Goal: Task Accomplishment & Management: Complete application form

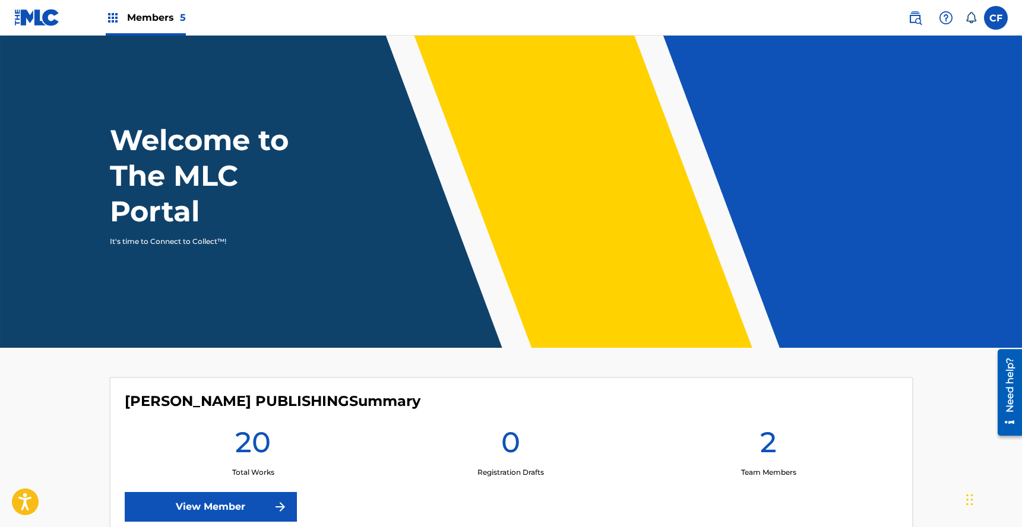
click at [685, 18] on label at bounding box center [996, 18] width 24 height 24
click at [685, 18] on input "CF [PERSON_NAME] [PERSON_NAME][EMAIL_ADDRESS][DOMAIN_NAME] Notification Prefere…" at bounding box center [996, 18] width 0 height 0
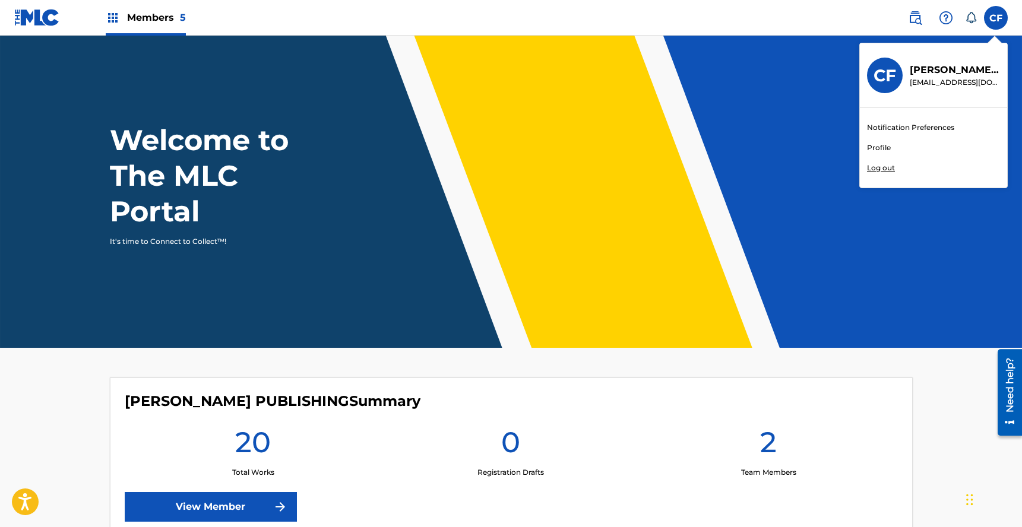
scroll to position [7, 0]
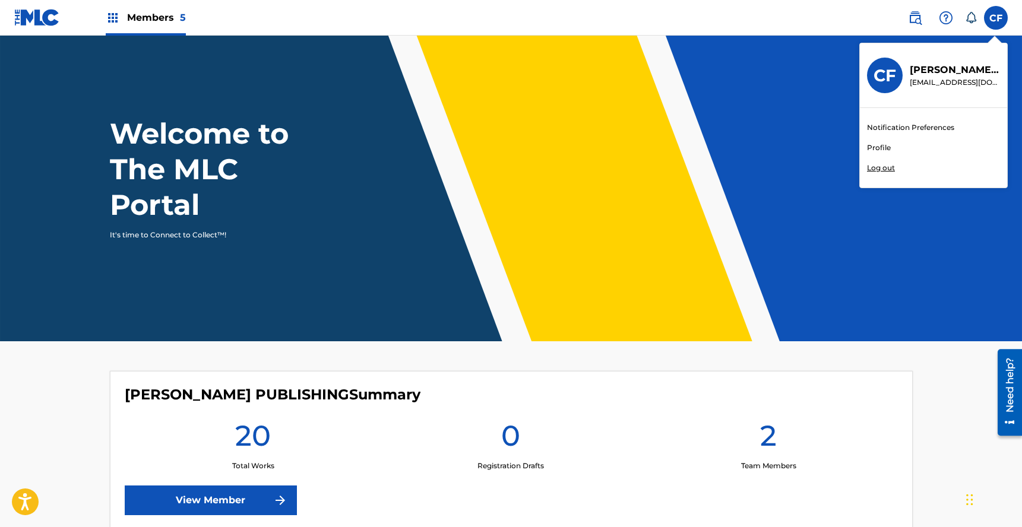
click at [685, 147] on link "Profile" at bounding box center [879, 148] width 24 height 11
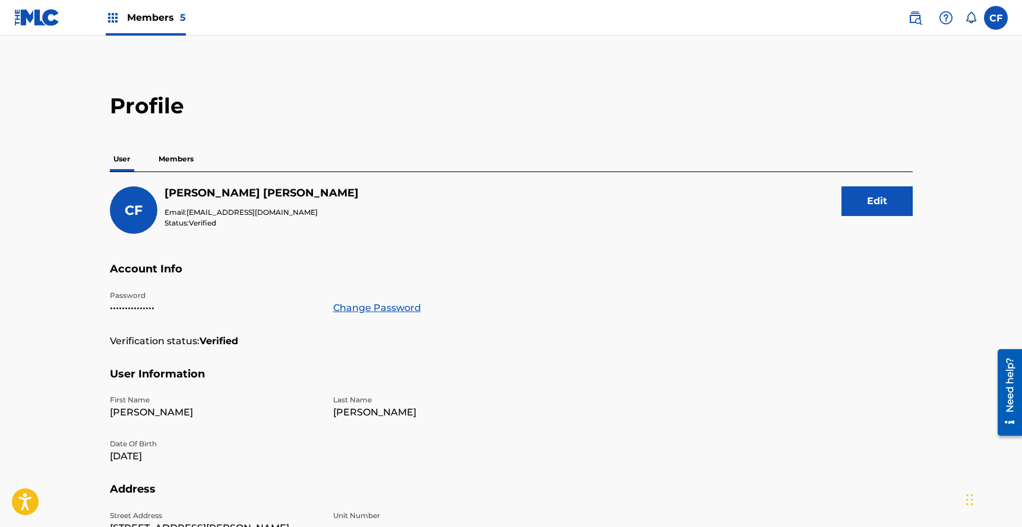
click at [170, 166] on p "Members" at bounding box center [176, 159] width 42 height 25
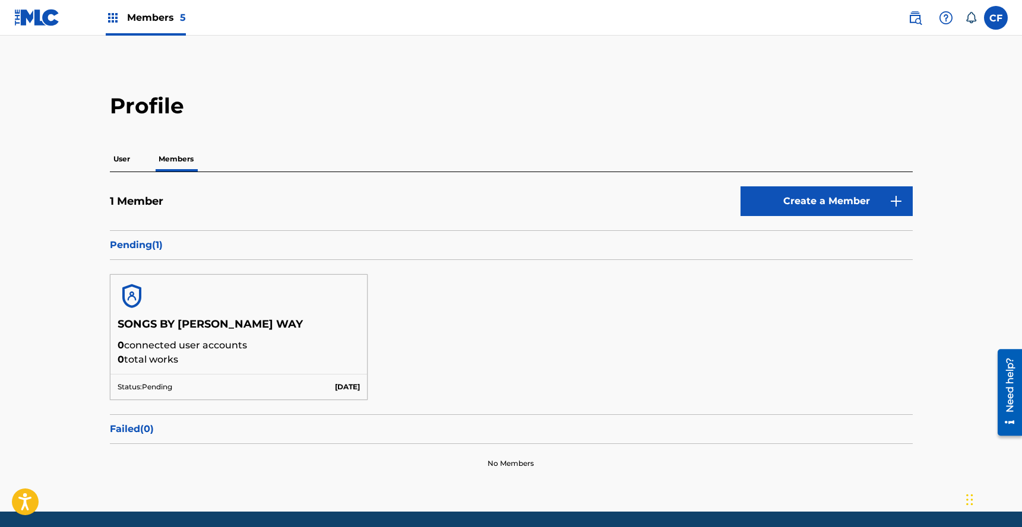
click at [685, 202] on link "Create a Member" at bounding box center [827, 201] width 172 height 30
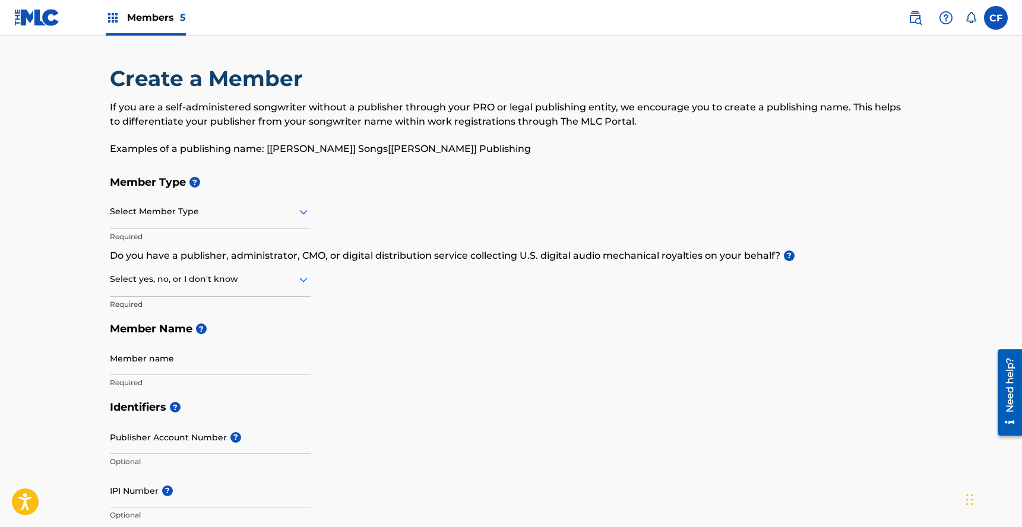
click at [265, 207] on div at bounding box center [210, 211] width 201 height 15
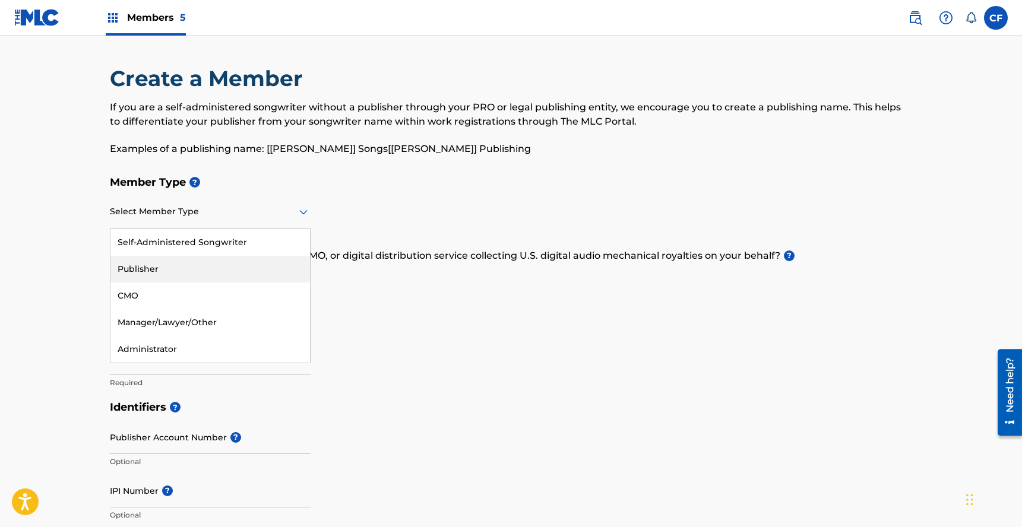
click at [225, 268] on div "Publisher" at bounding box center [210, 269] width 200 height 27
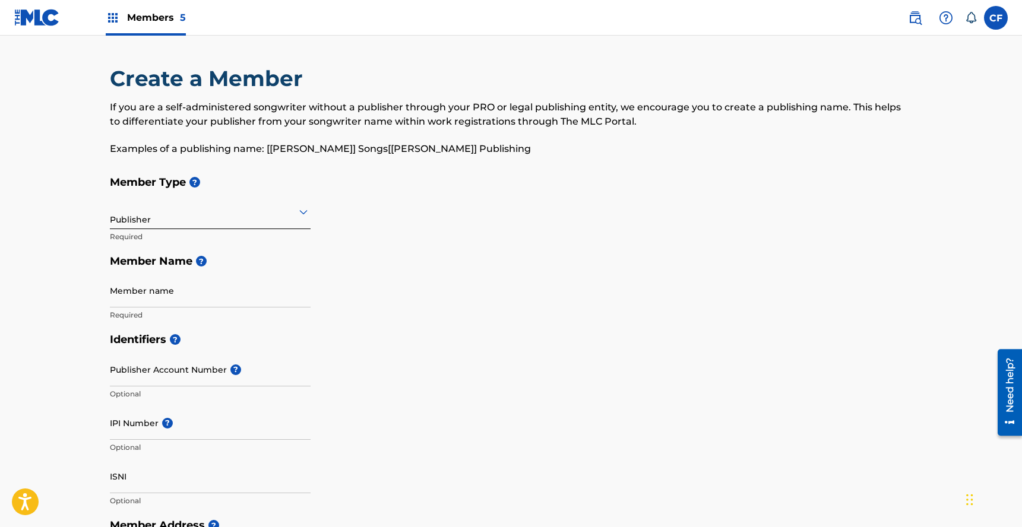
click at [237, 311] on p "Required" at bounding box center [210, 315] width 201 height 11
click at [243, 296] on input "Member name" at bounding box center [210, 291] width 201 height 34
type input "Isaac Hale Pub Co"
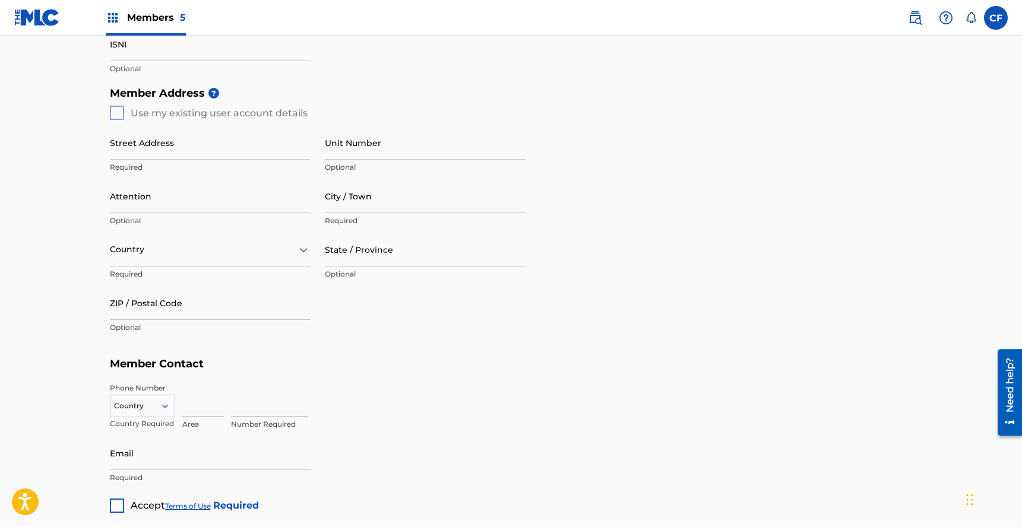
scroll to position [564, 0]
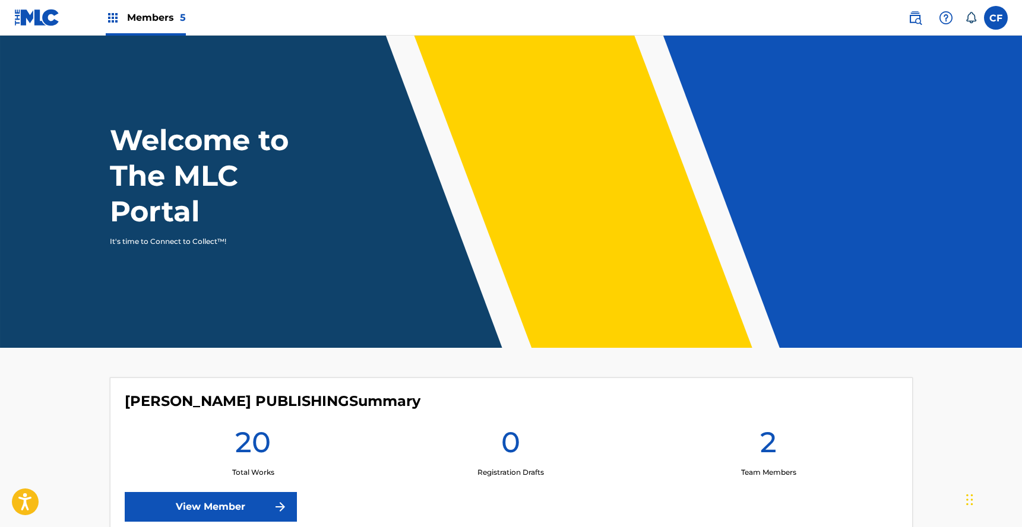
click at [1003, 12] on label at bounding box center [996, 18] width 24 height 24
click at [996, 18] on input "CF [PERSON_NAME] [PERSON_NAME][EMAIL_ADDRESS][DOMAIN_NAME] Notification Prefere…" at bounding box center [996, 18] width 0 height 0
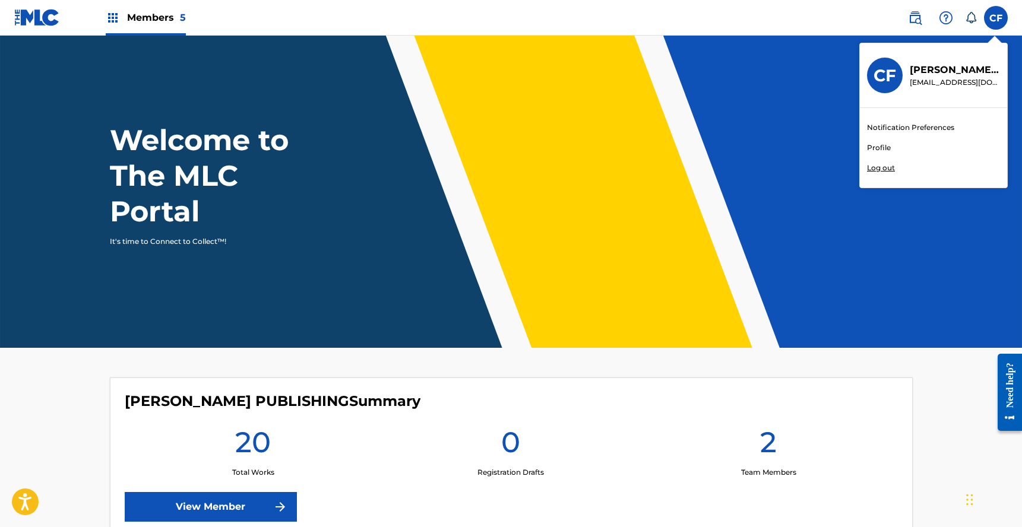
click at [890, 150] on div "Notification Preferences Profile Log out" at bounding box center [933, 148] width 147 height 80
click at [996, 18] on input "CF [PERSON_NAME] [PERSON_NAME][EMAIL_ADDRESS][DOMAIN_NAME] Notification Prefere…" at bounding box center [996, 18] width 0 height 0
click at [885, 149] on link "Profile" at bounding box center [879, 148] width 24 height 11
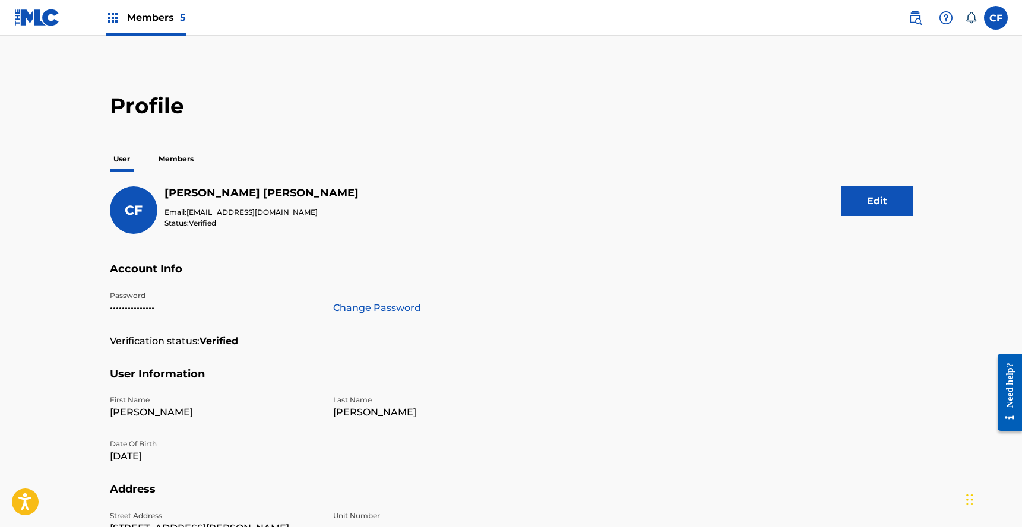
click at [165, 155] on p "Members" at bounding box center [176, 159] width 42 height 25
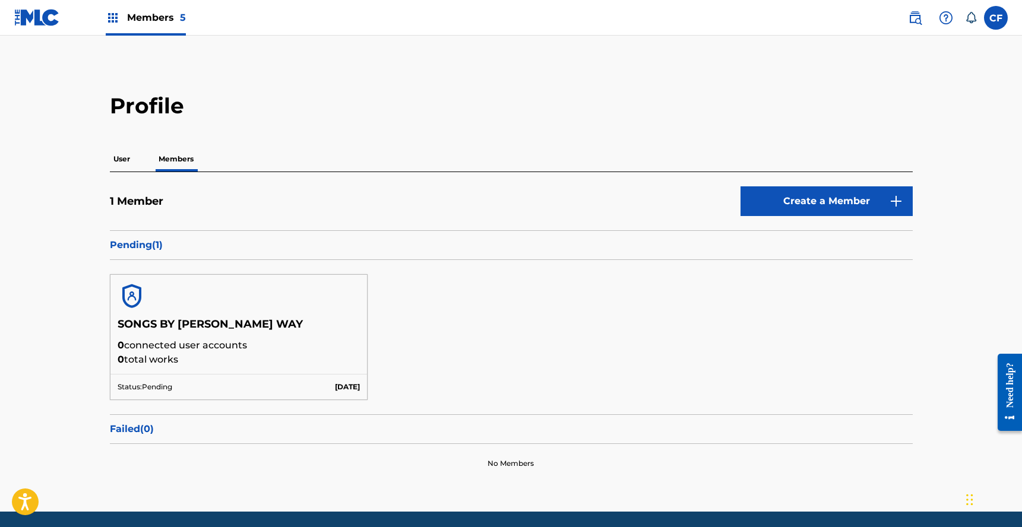
click at [864, 201] on link "Create a Member" at bounding box center [827, 201] width 172 height 30
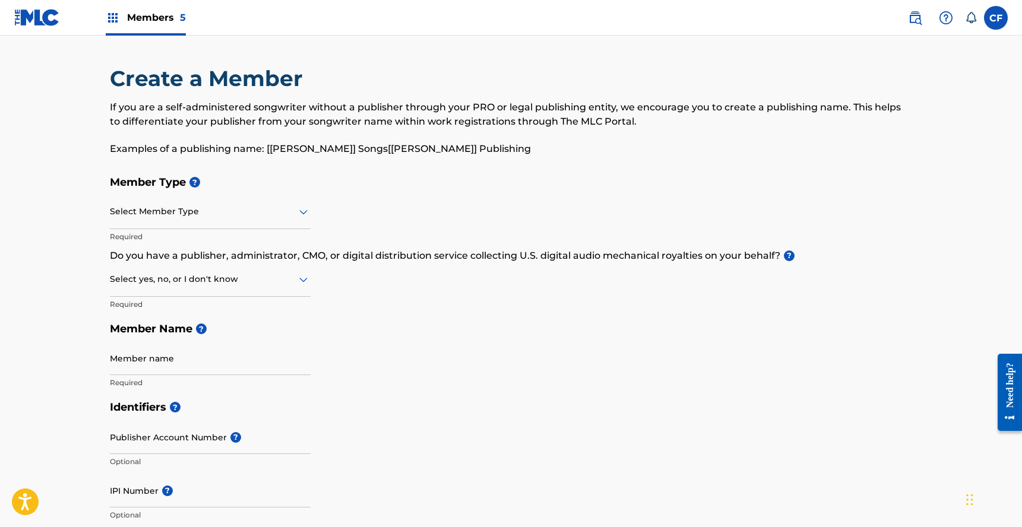
click at [227, 212] on div at bounding box center [210, 211] width 201 height 15
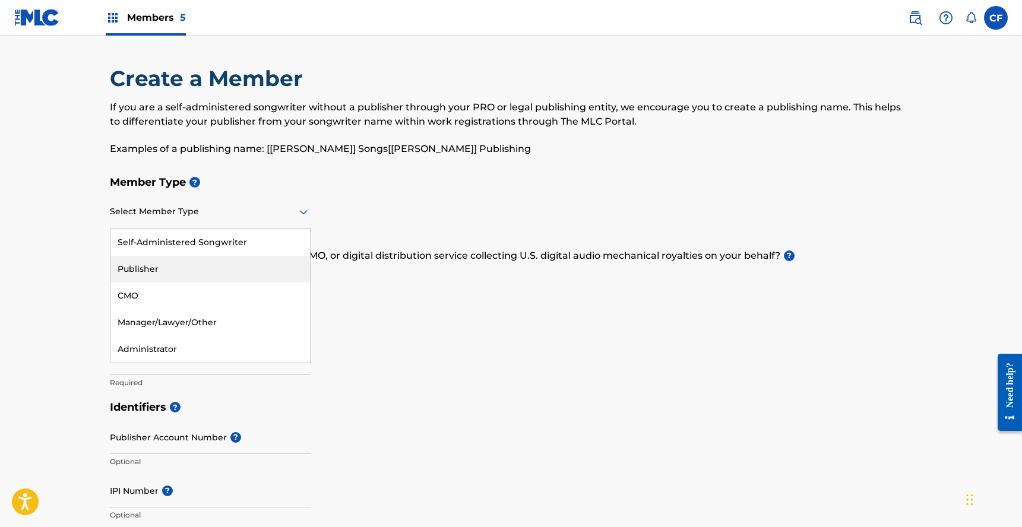
click at [215, 256] on div "Publisher" at bounding box center [210, 269] width 200 height 27
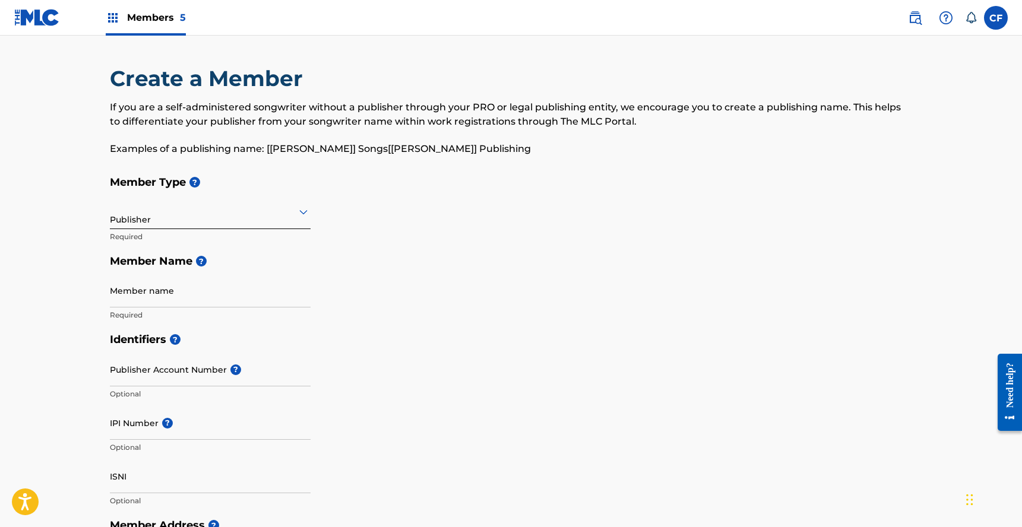
click at [226, 303] on input "Member name" at bounding box center [210, 291] width 201 height 34
paste input "DRAIN 831 PUBLISHING CO"
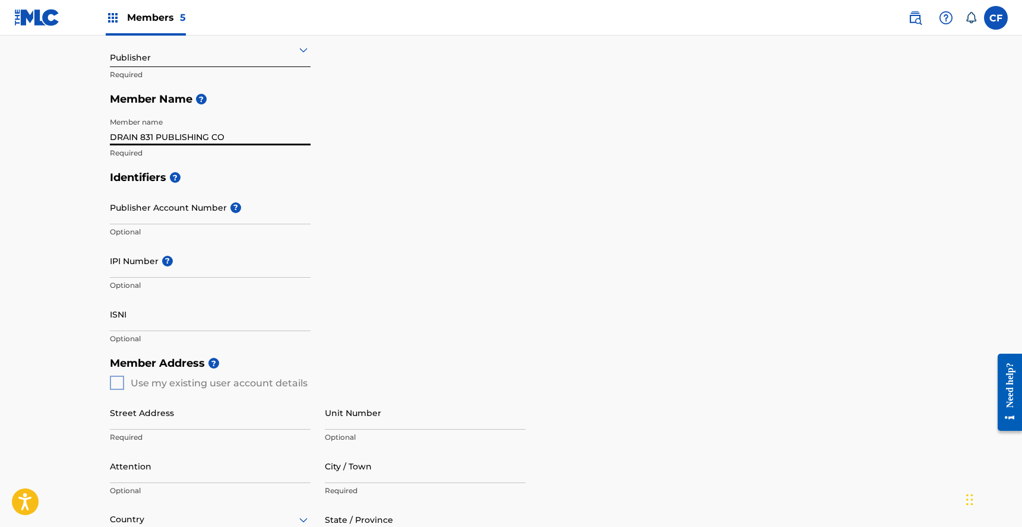
scroll to position [171, 0]
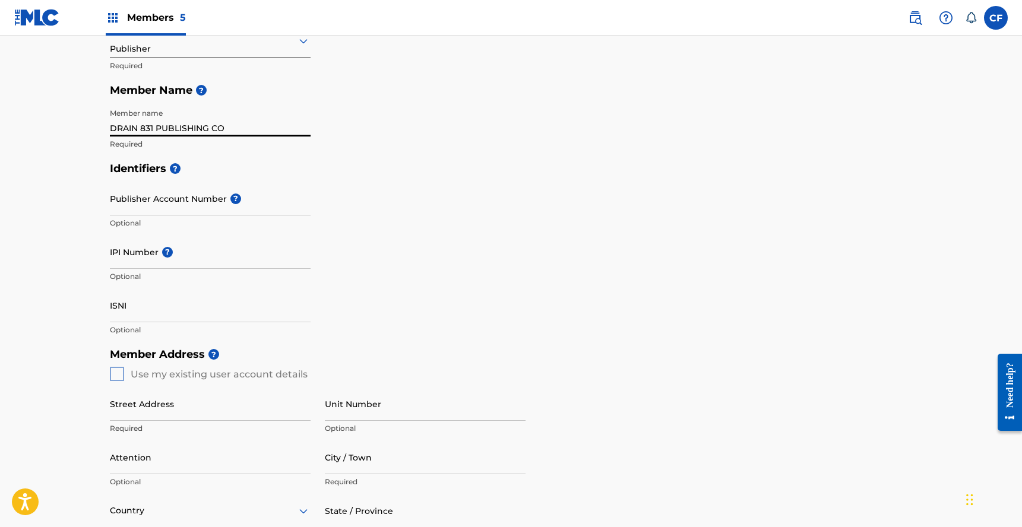
type input "DRAIN 831 PUBLISHING CO"
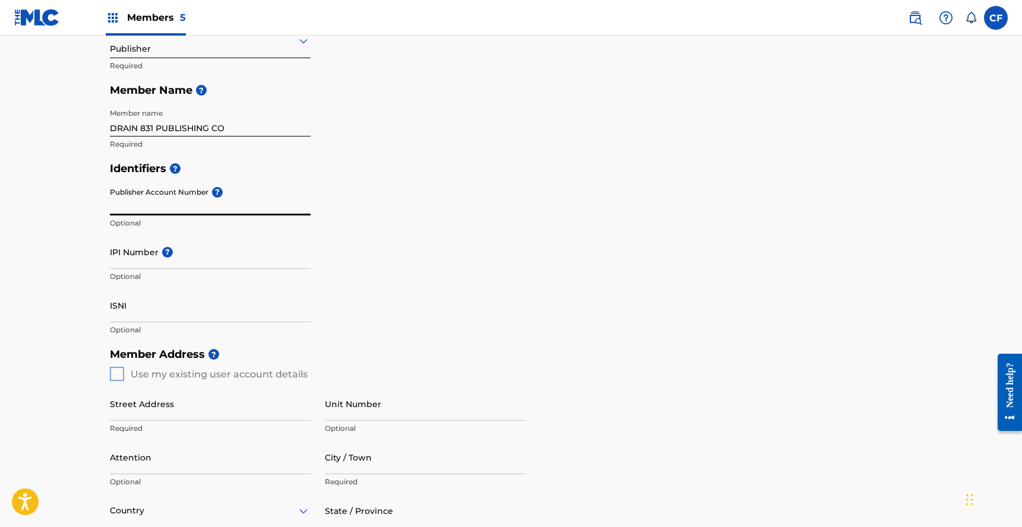
click at [160, 204] on input "Publisher Account Number ?" at bounding box center [210, 199] width 201 height 34
click at [418, 159] on h5 "Identifiers ?" at bounding box center [511, 169] width 803 height 26
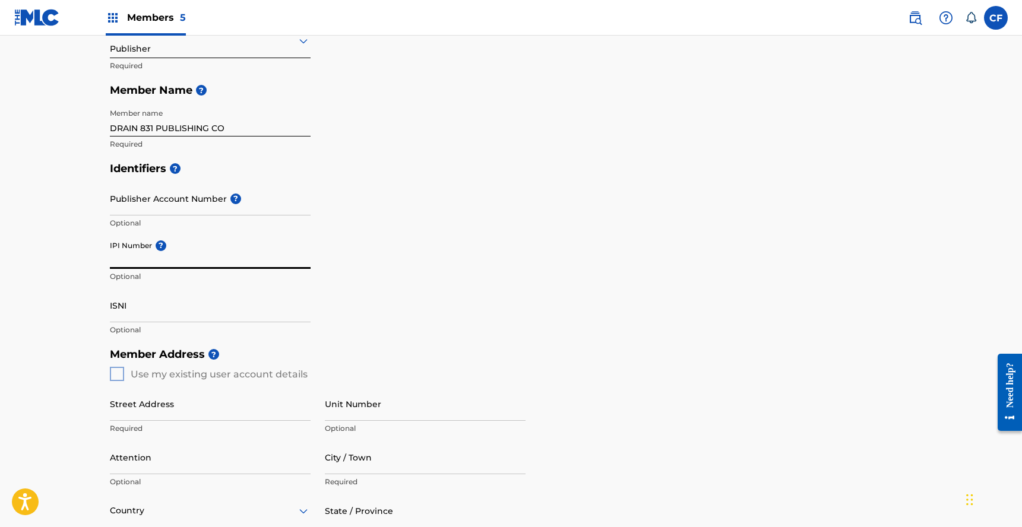
click at [246, 247] on input "IPI Number ?" at bounding box center [210, 252] width 201 height 34
paste input "1306643960"
type input "1306643960"
click at [470, 216] on div "Identifiers ? Publisher Account Number ? Optional IPI Number ? 1306643960 Optio…" at bounding box center [511, 249] width 803 height 186
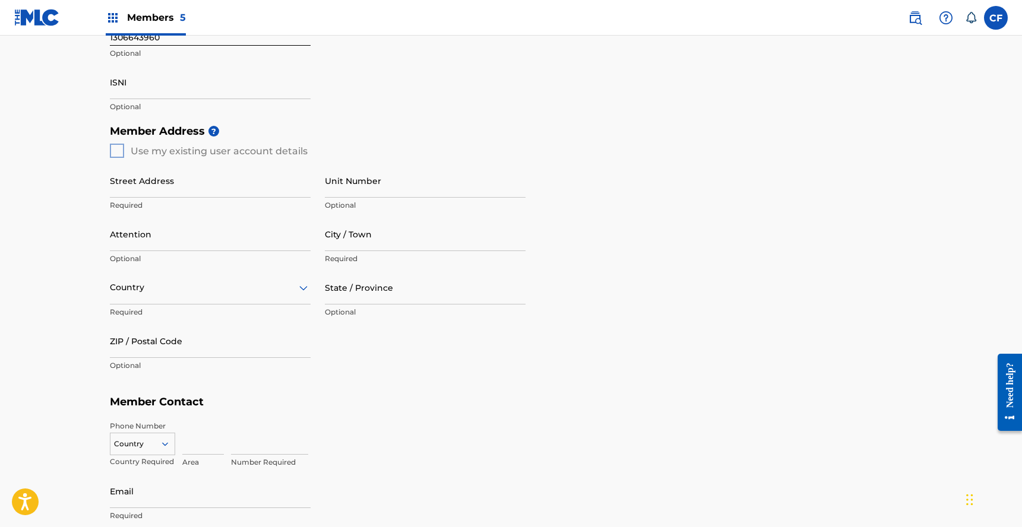
scroll to position [356, 0]
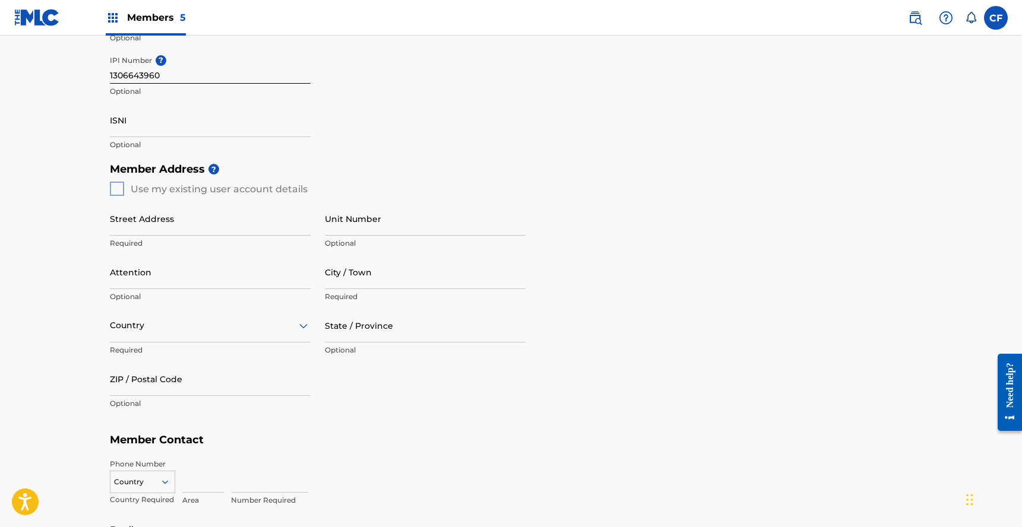
click at [226, 230] on input "Street Address" at bounding box center [210, 219] width 201 height 34
type input "[STREET_ADDRESS]"
type input "[GEOGRAPHIC_DATA]"
click at [258, 341] on div "Country" at bounding box center [210, 326] width 201 height 34
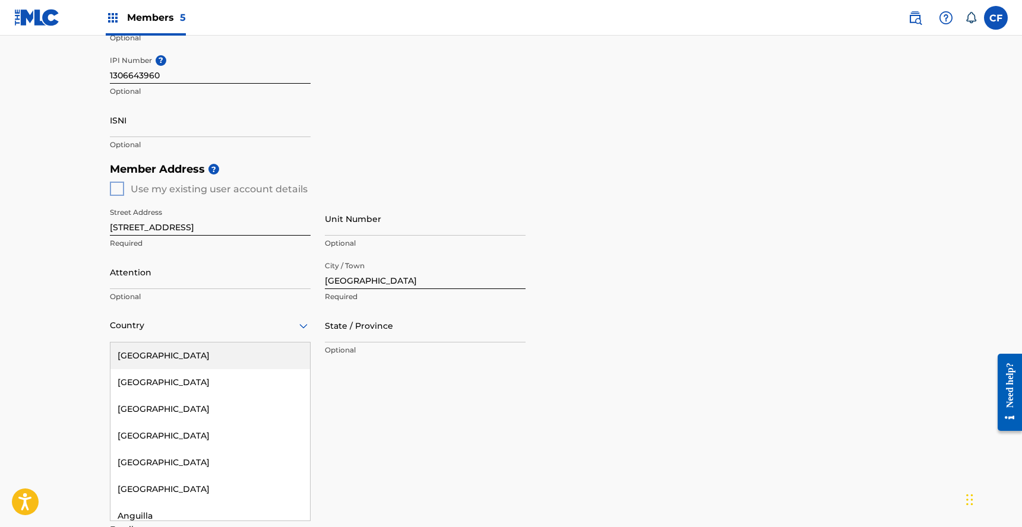
click at [251, 349] on div "[GEOGRAPHIC_DATA]" at bounding box center [210, 356] width 200 height 27
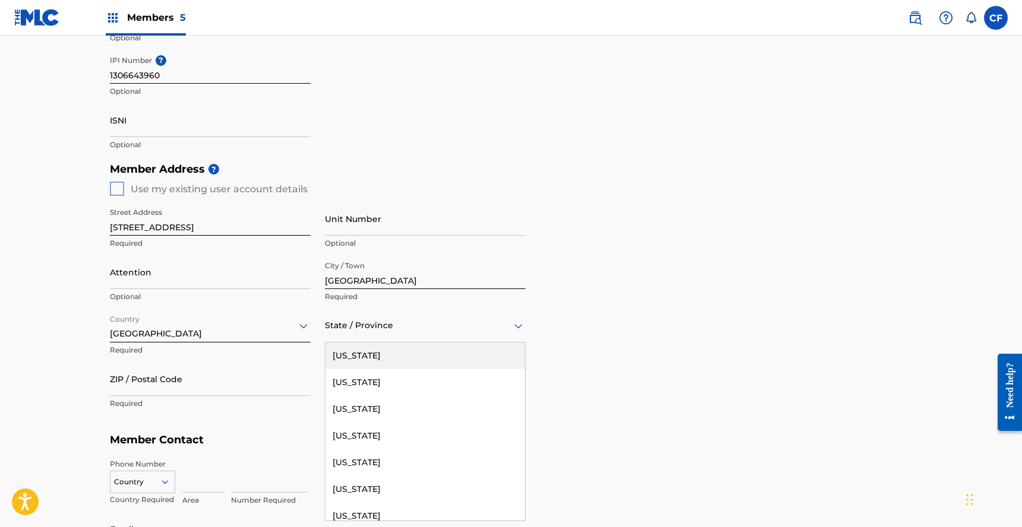
click at [356, 325] on div at bounding box center [425, 325] width 201 height 15
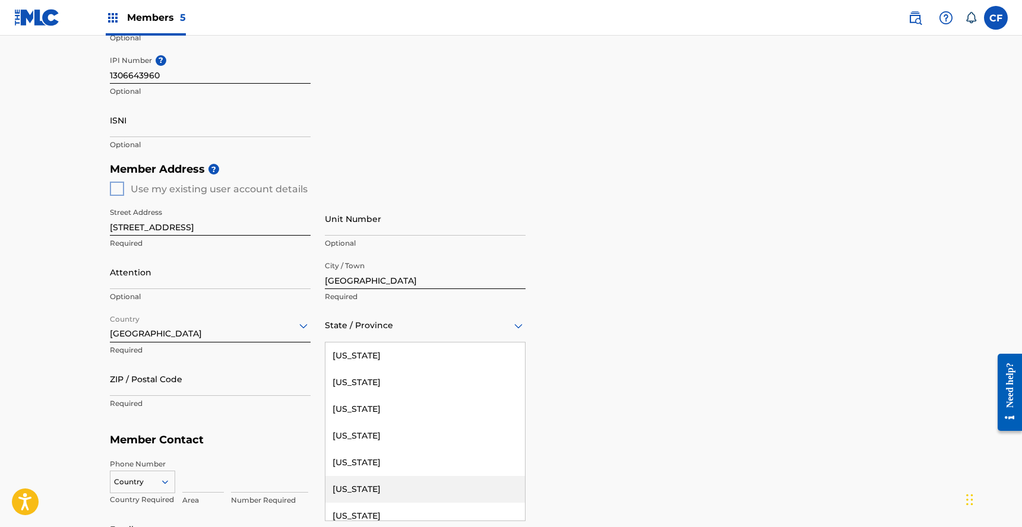
click at [368, 493] on div "[US_STATE]" at bounding box center [425, 489] width 200 height 27
click at [249, 375] on input "ZIP / Postal Code" at bounding box center [210, 379] width 201 height 34
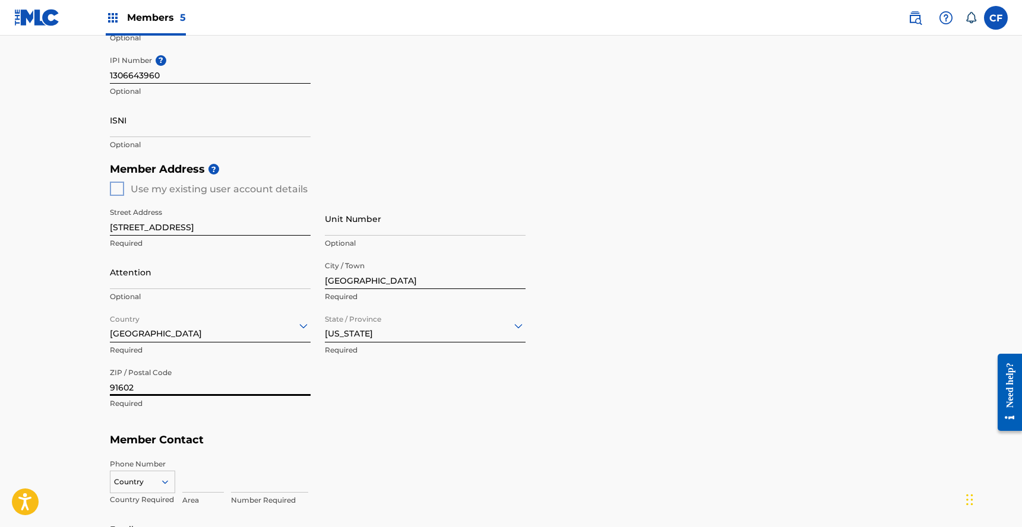
type input "91602"
click at [151, 475] on div "Country" at bounding box center [142, 480] width 65 height 18
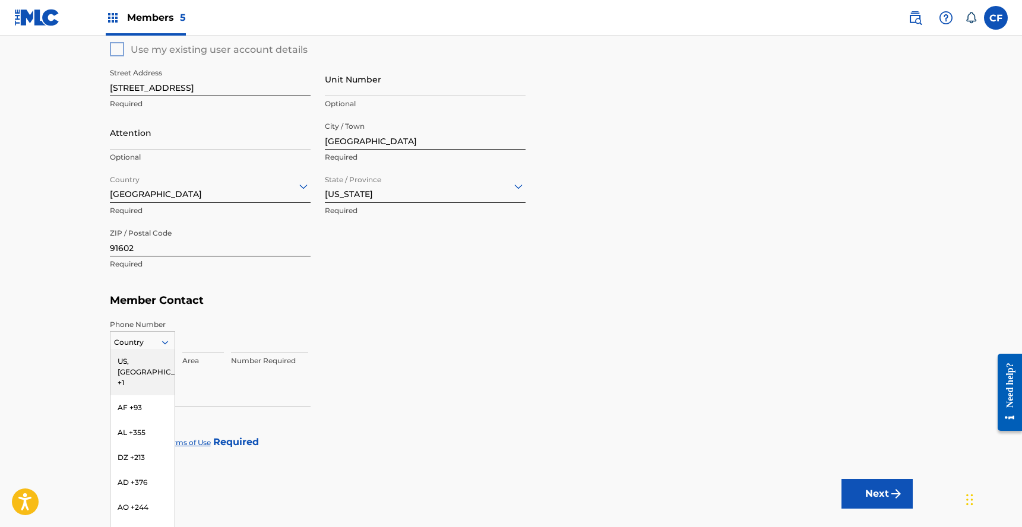
click at [146, 362] on div "US, [GEOGRAPHIC_DATA] +1" at bounding box center [142, 372] width 64 height 46
click at [197, 351] on input at bounding box center [203, 337] width 42 height 34
type input "516"
type input "2800589"
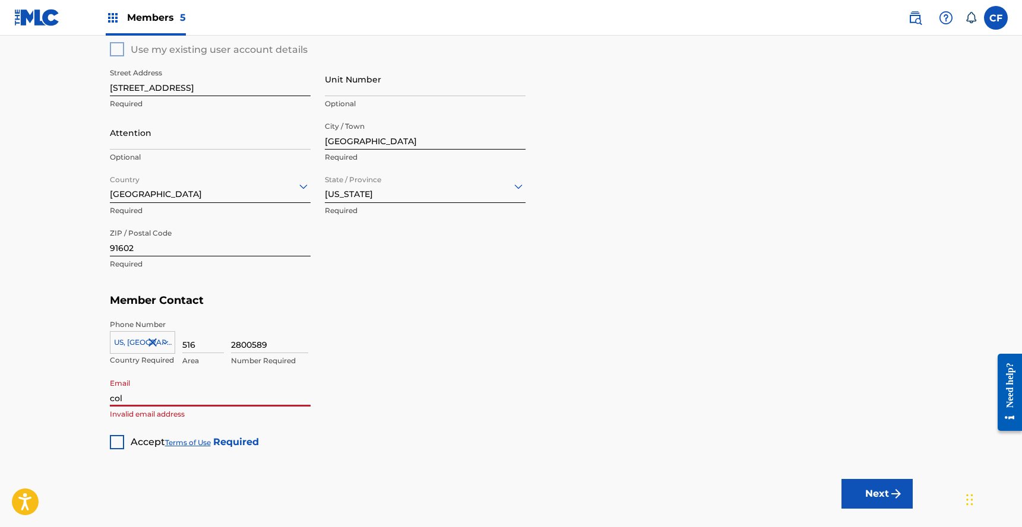
type input "[EMAIL_ADDRESS][DOMAIN_NAME]"
click at [113, 448] on div at bounding box center [117, 442] width 14 height 14
click at [871, 499] on button "Next" at bounding box center [877, 494] width 71 height 30
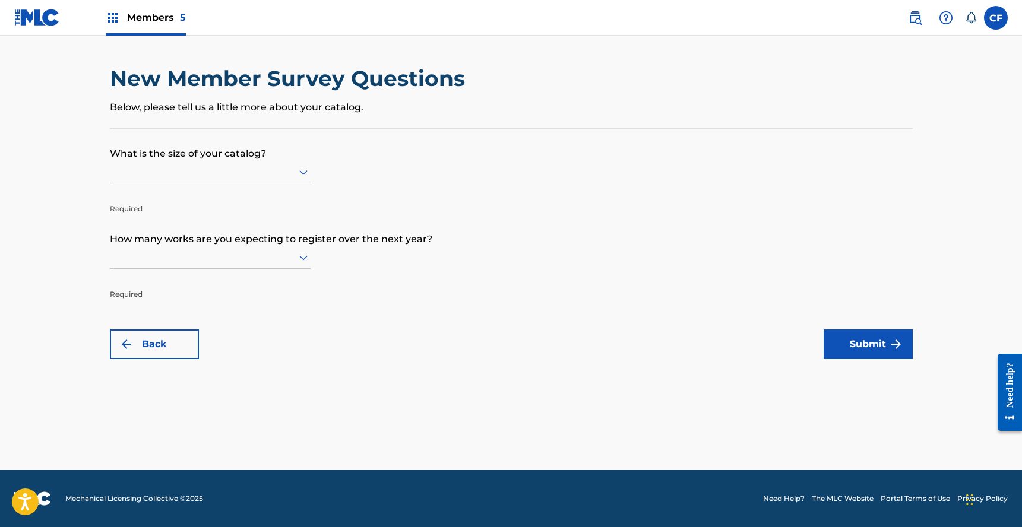
click at [260, 175] on div at bounding box center [210, 172] width 201 height 15
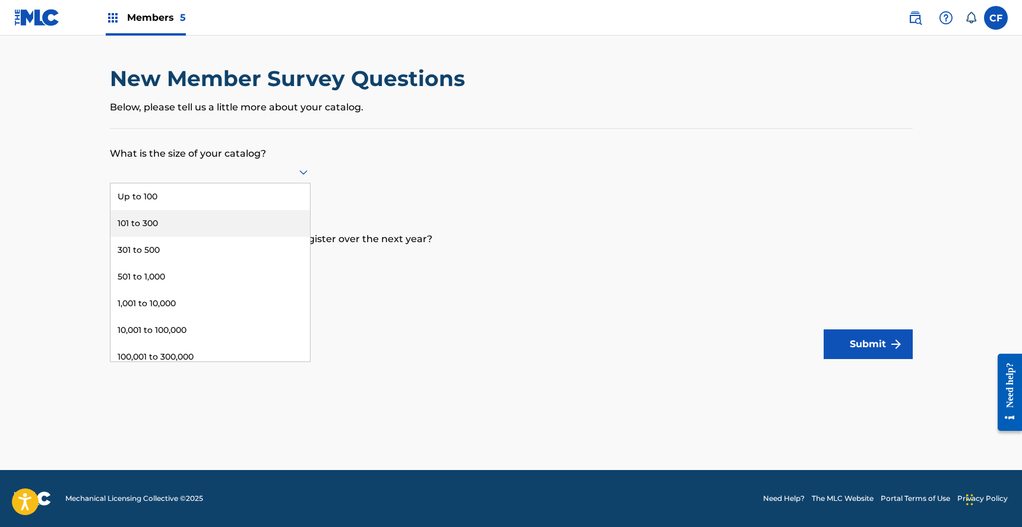
click at [252, 207] on div "Up to 100" at bounding box center [210, 197] width 200 height 27
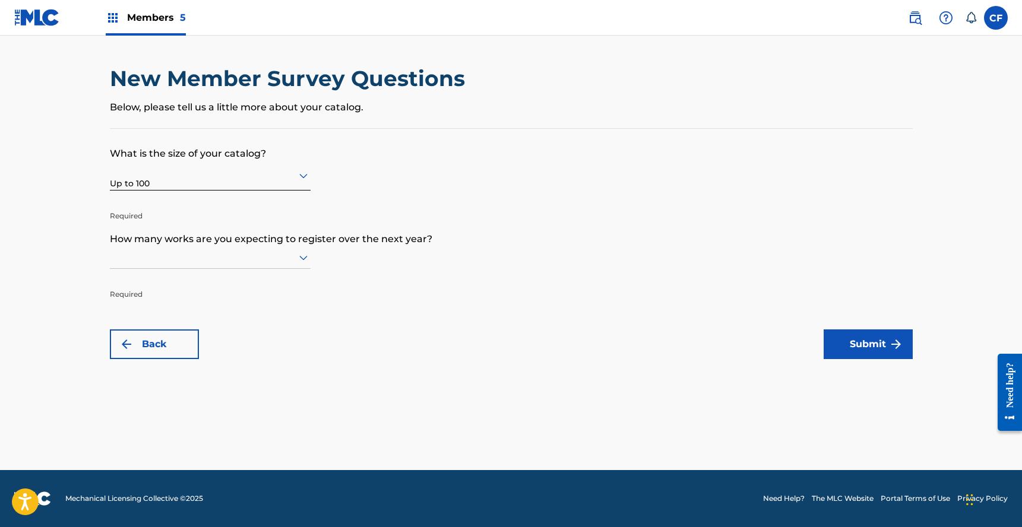
click at [253, 264] on div at bounding box center [210, 257] width 201 height 15
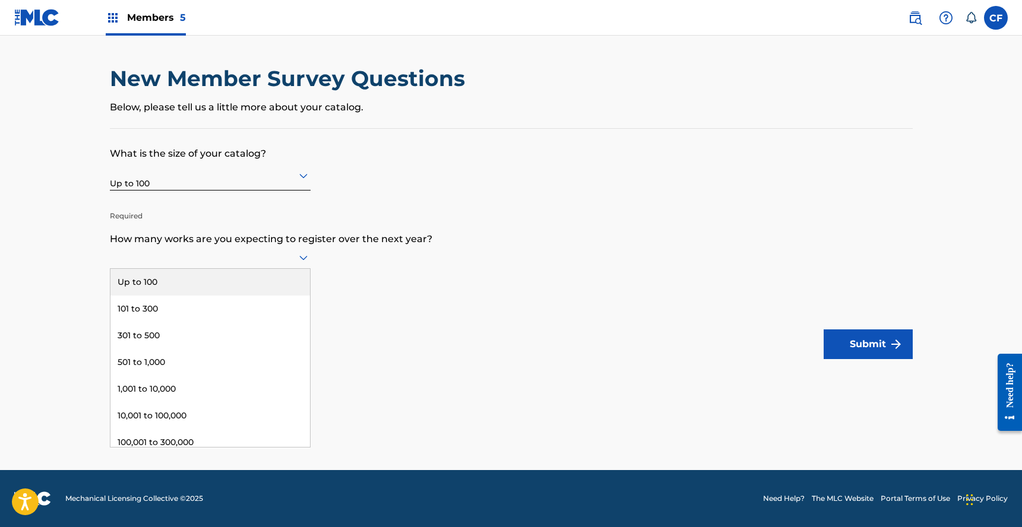
click at [259, 279] on div "Up to 100" at bounding box center [210, 282] width 200 height 27
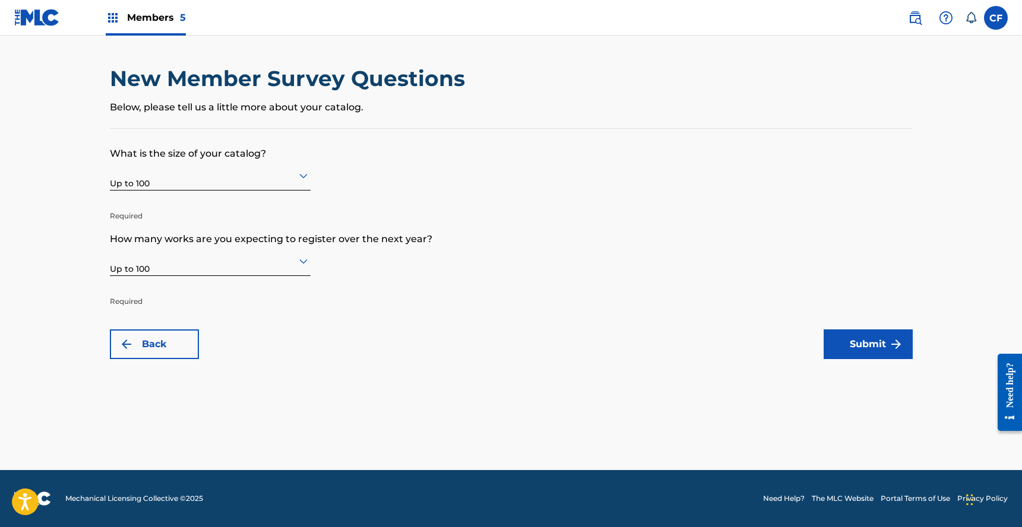
click at [875, 345] on button "Submit" at bounding box center [868, 345] width 89 height 30
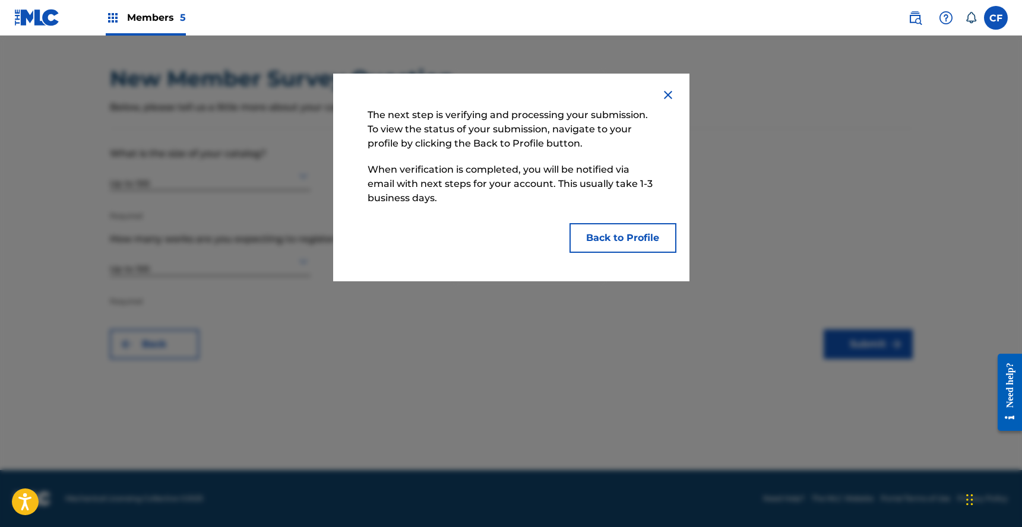
click at [617, 239] on button "Back to Profile" at bounding box center [623, 238] width 107 height 30
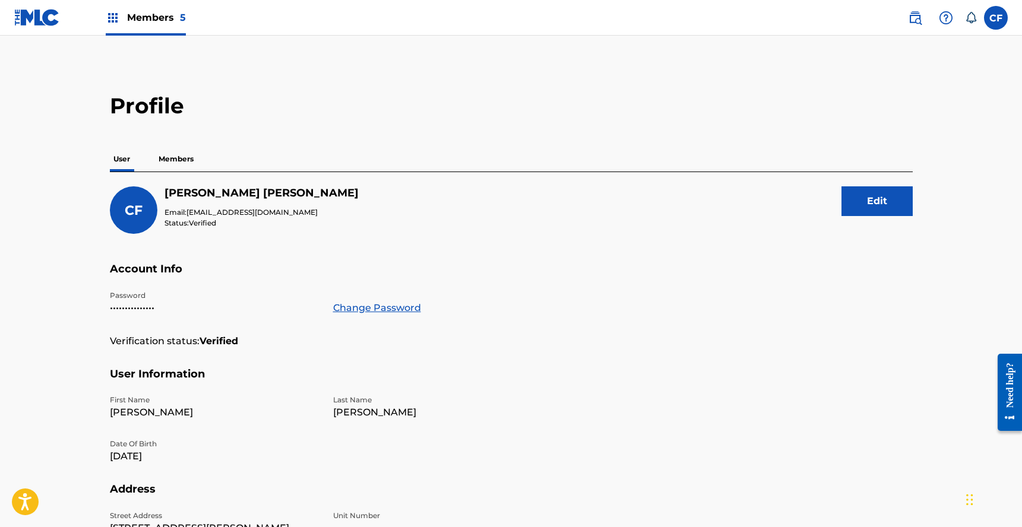
click at [996, 15] on label at bounding box center [996, 18] width 24 height 24
click at [996, 18] on input "CF [PERSON_NAME] [PERSON_NAME][EMAIL_ADDRESS][DOMAIN_NAME] Notification Prefere…" at bounding box center [996, 18] width 0 height 0
click at [922, 23] on link at bounding box center [915, 18] width 24 height 24
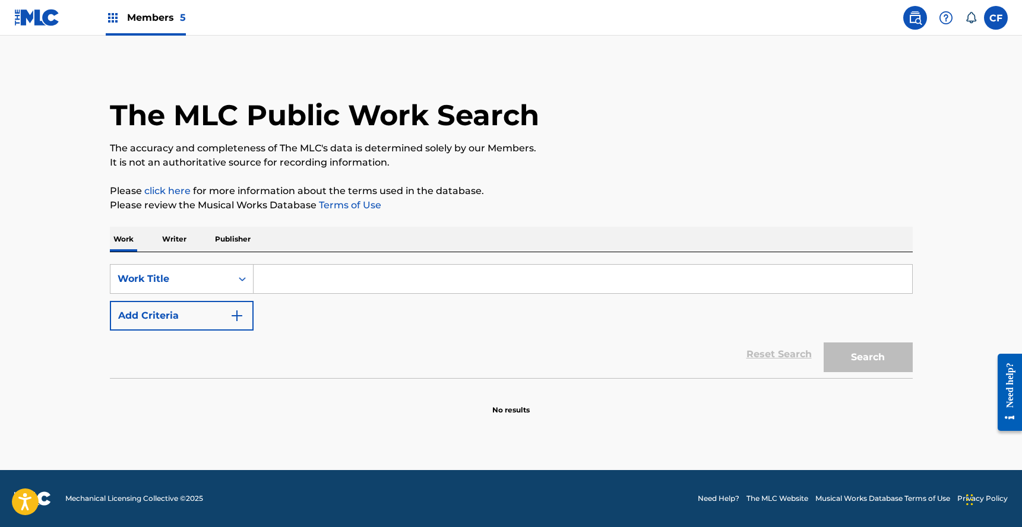
click at [46, 12] on img at bounding box center [37, 17] width 46 height 17
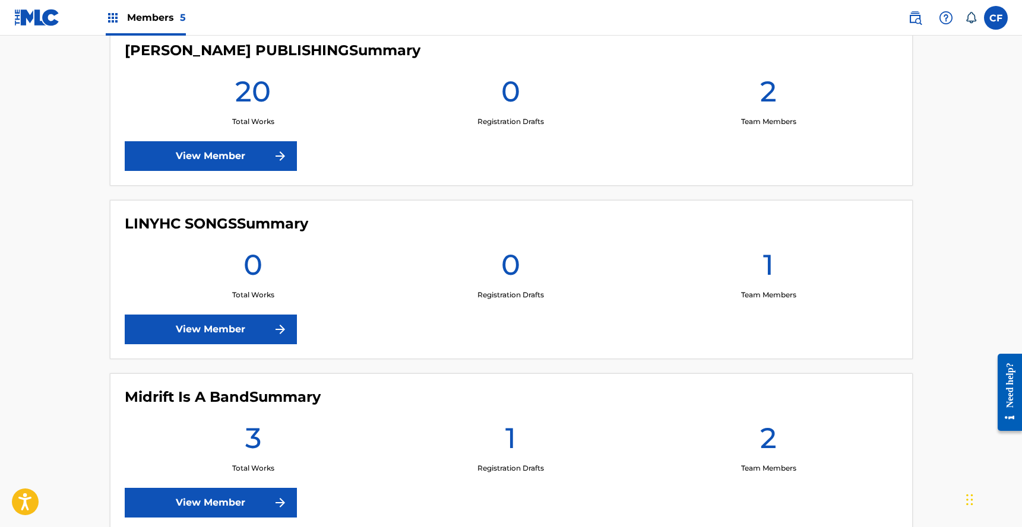
scroll to position [279, 0]
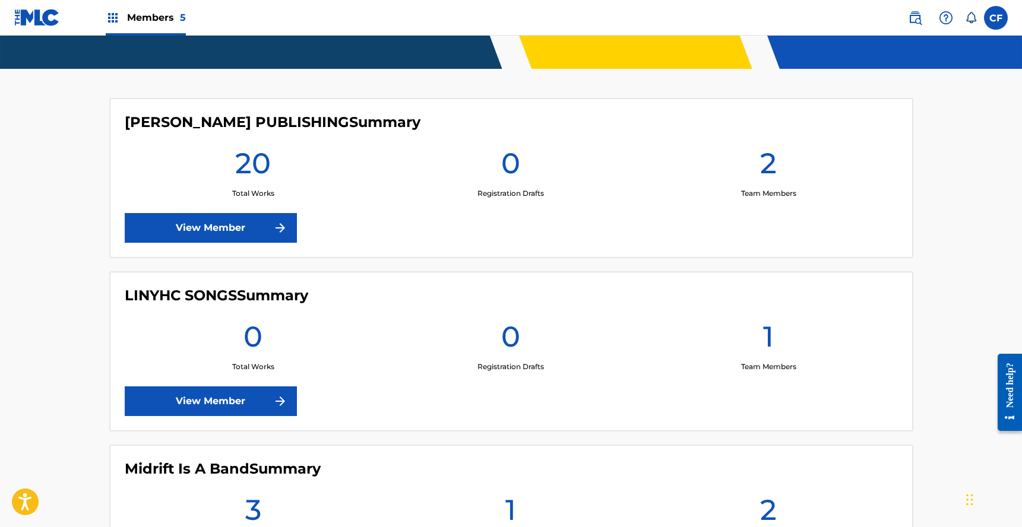
click at [208, 396] on link "View Member" at bounding box center [211, 402] width 172 height 30
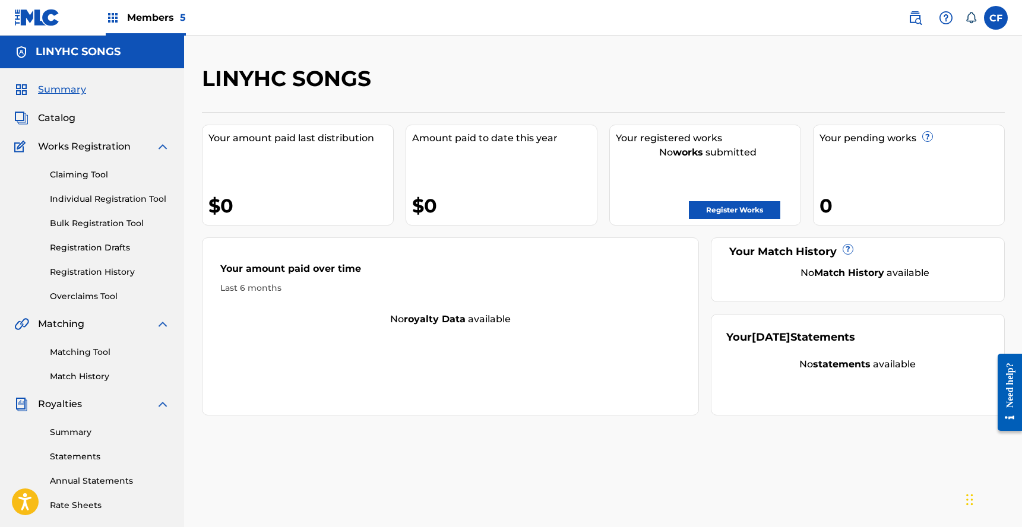
click at [78, 255] on div "Claiming Tool Individual Registration Tool Bulk Registration Tool Registration …" at bounding box center [92, 228] width 156 height 149
click at [90, 249] on link "Registration Drafts" at bounding box center [110, 248] width 120 height 12
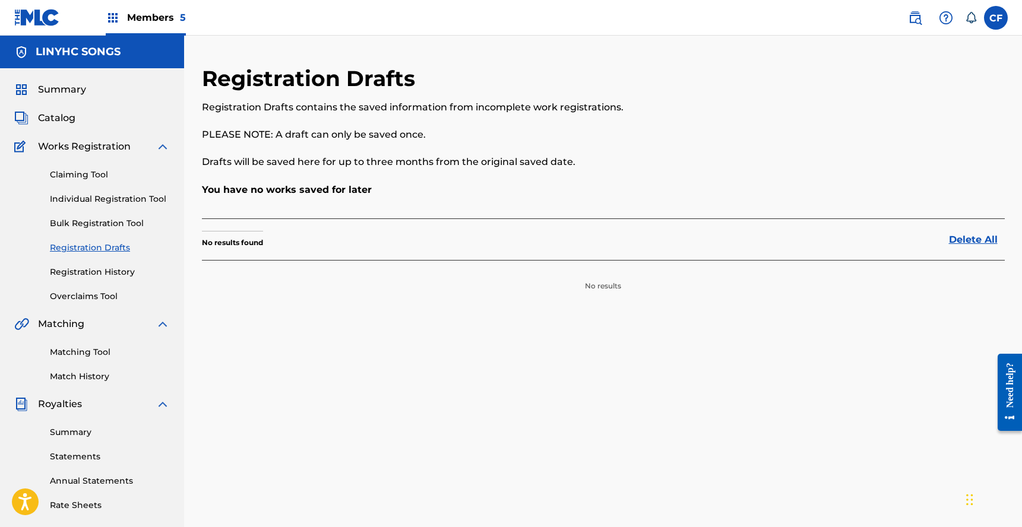
click at [115, 274] on link "Registration History" at bounding box center [110, 272] width 120 height 12
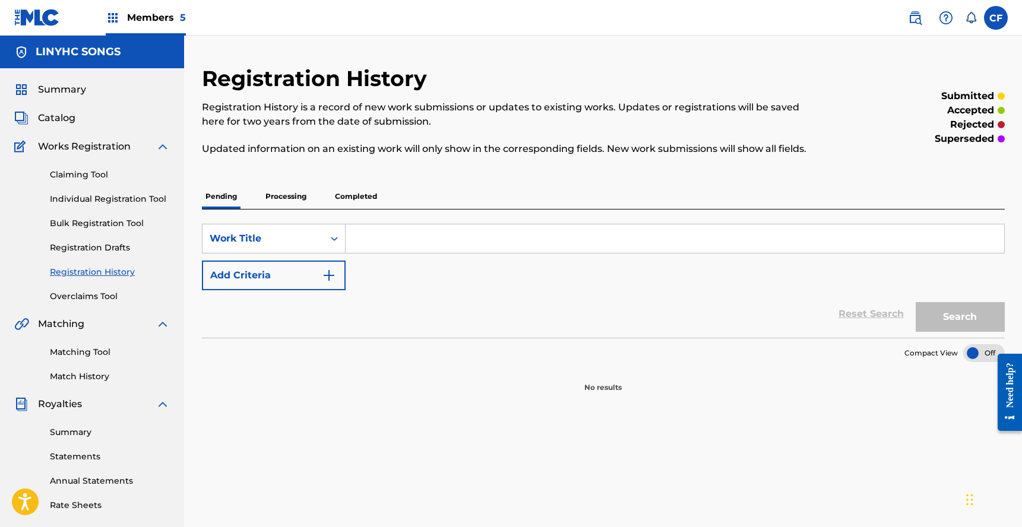
click at [278, 195] on p "Processing" at bounding box center [286, 196] width 48 height 25
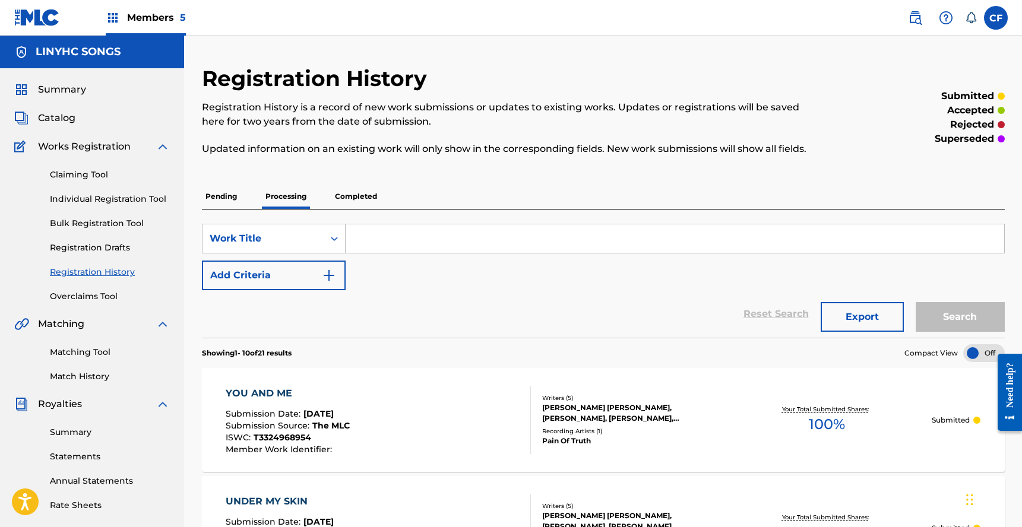
click at [352, 191] on p "Completed" at bounding box center [355, 196] width 49 height 25
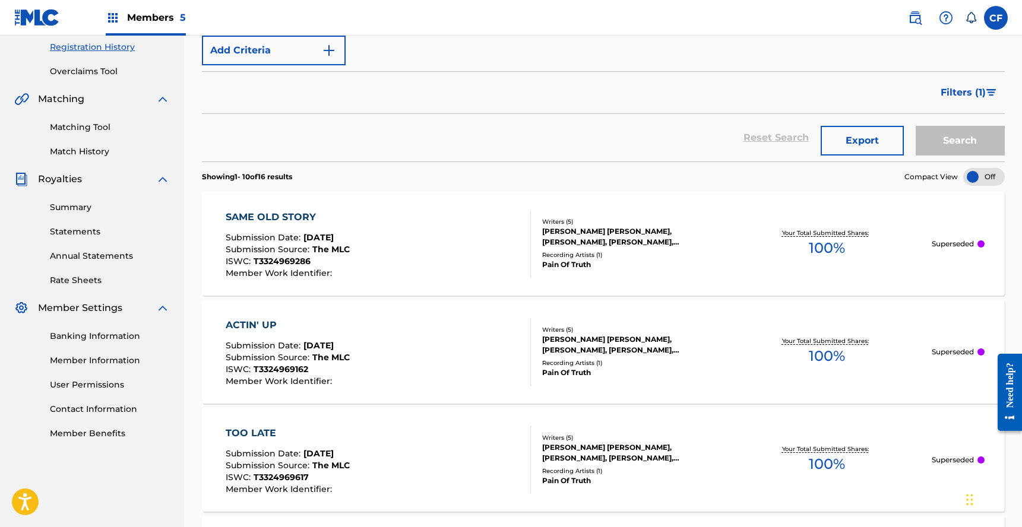
scroll to position [290, 0]
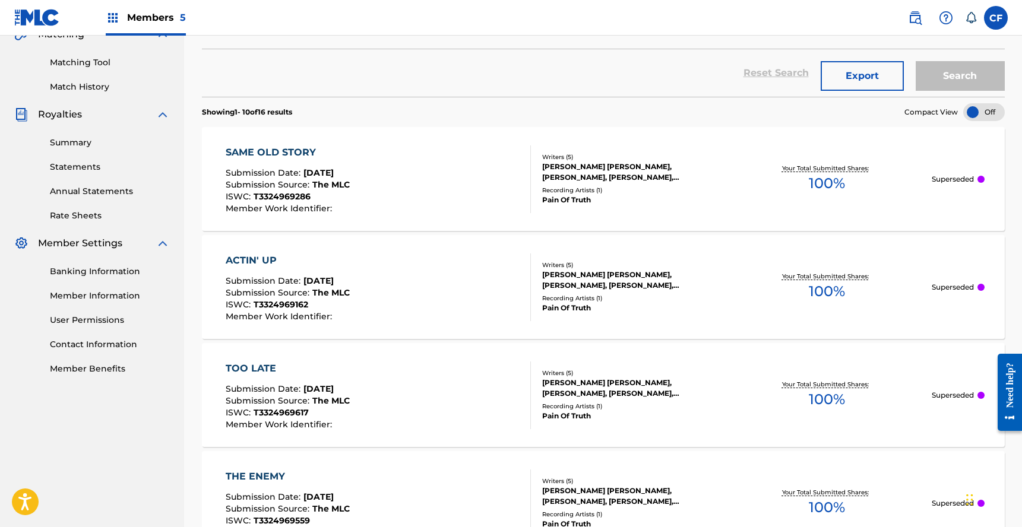
click at [938, 156] on div "SAME OLD STORY Submission Date : [DATE] Submission Source : The MLC ISWC : T332…" at bounding box center [603, 179] width 803 height 104
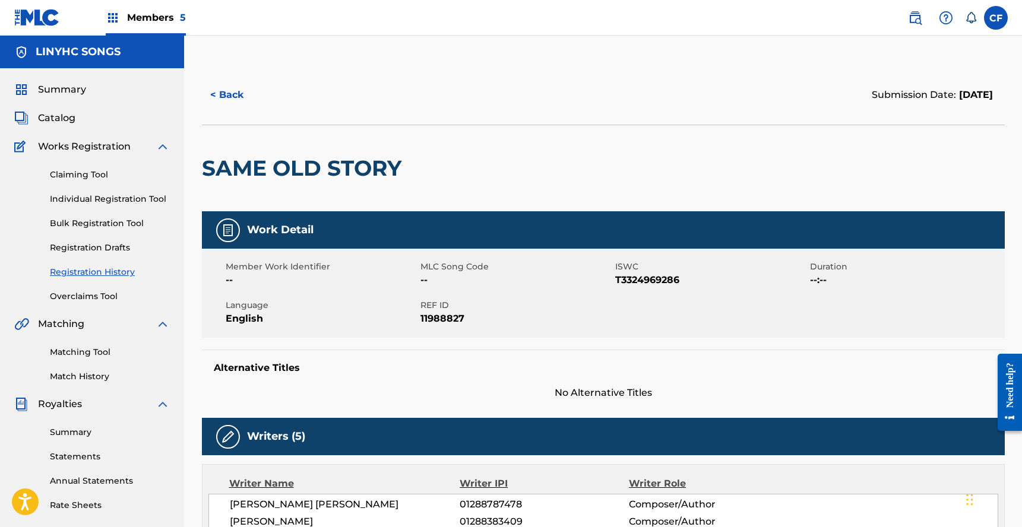
click at [221, 93] on button "< Back" at bounding box center [237, 95] width 71 height 30
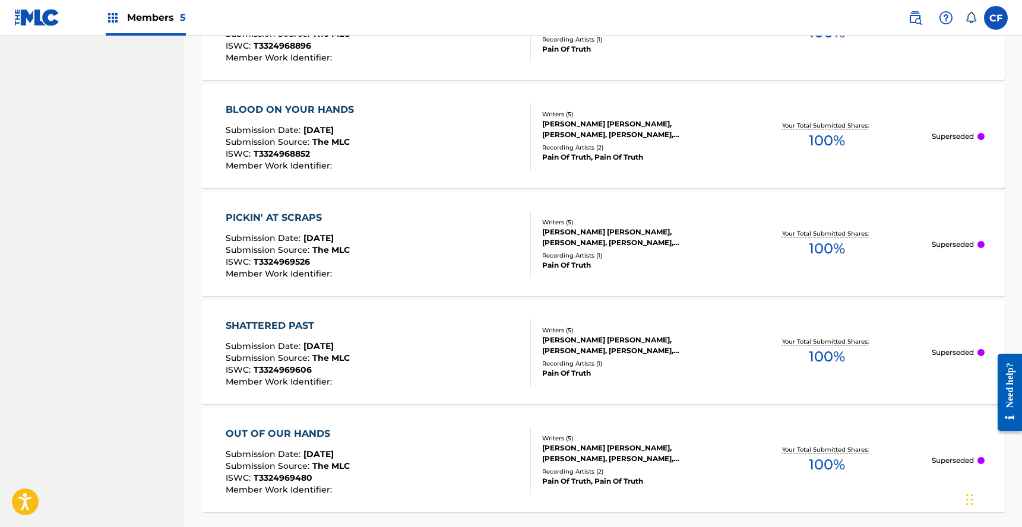
scroll to position [1103, 0]
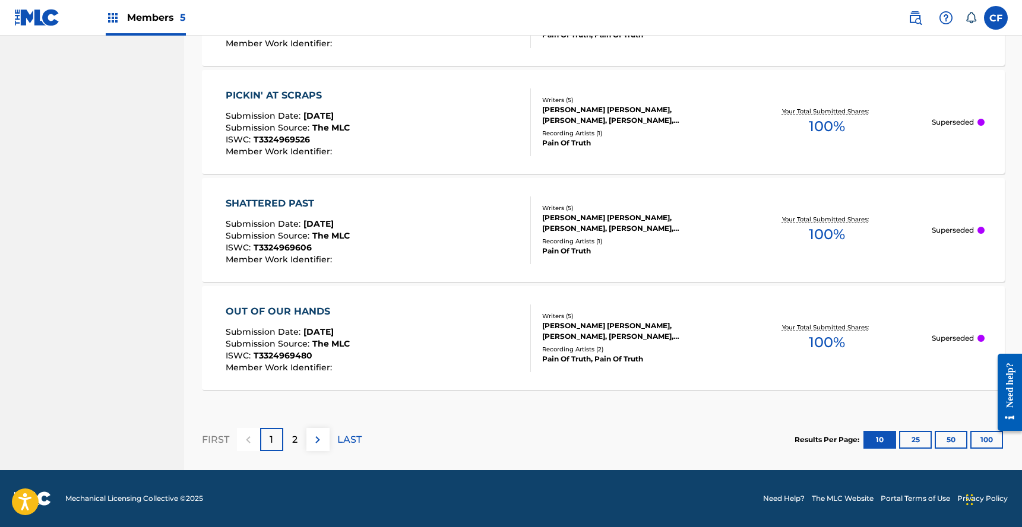
click at [284, 445] on div "2" at bounding box center [294, 439] width 23 height 23
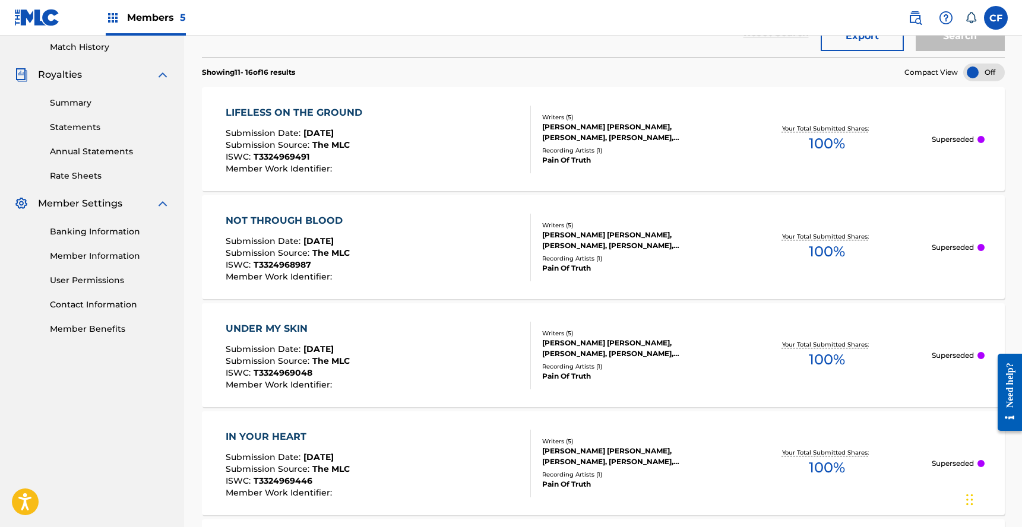
scroll to position [0, 0]
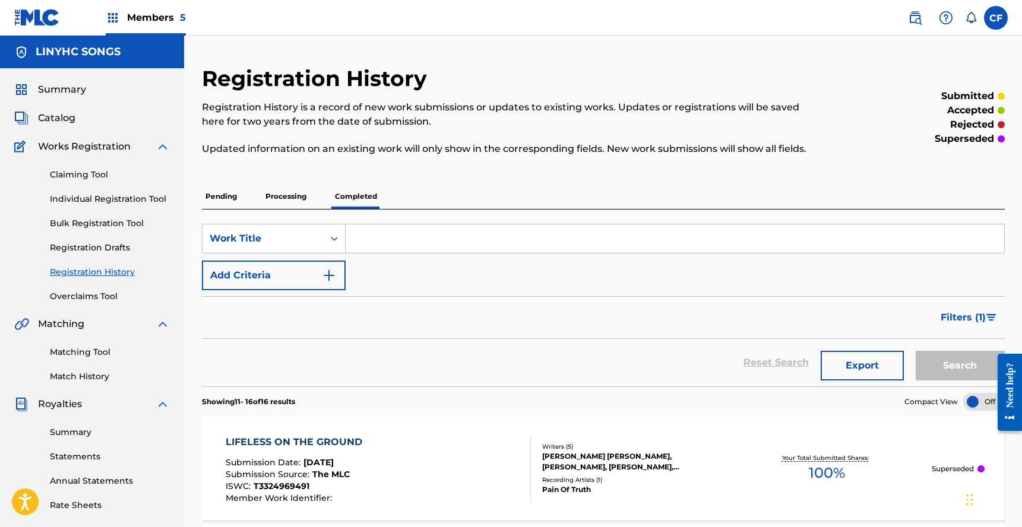
click at [956, 141] on p "superseded" at bounding box center [964, 139] width 59 height 14
click at [501, 158] on div "Registration History Registration History is a record of new work submissions o…" at bounding box center [511, 117] width 618 height 105
click at [277, 191] on p "Processing" at bounding box center [286, 196] width 48 height 25
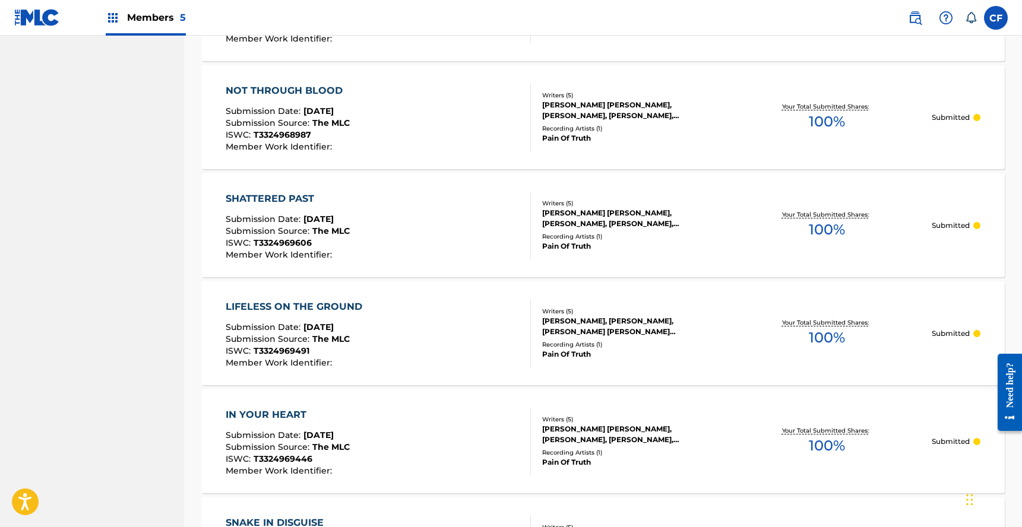
scroll to position [1055, 0]
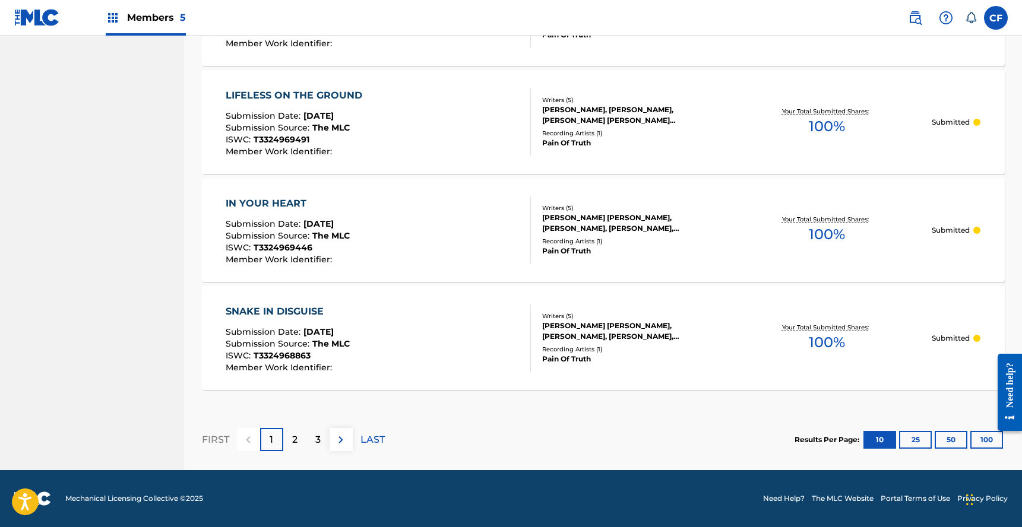
click at [298, 456] on div "FIRST 1 2 3 LAST" at bounding box center [293, 439] width 183 height 61
click at [317, 438] on p "3" at bounding box center [317, 440] width 5 height 14
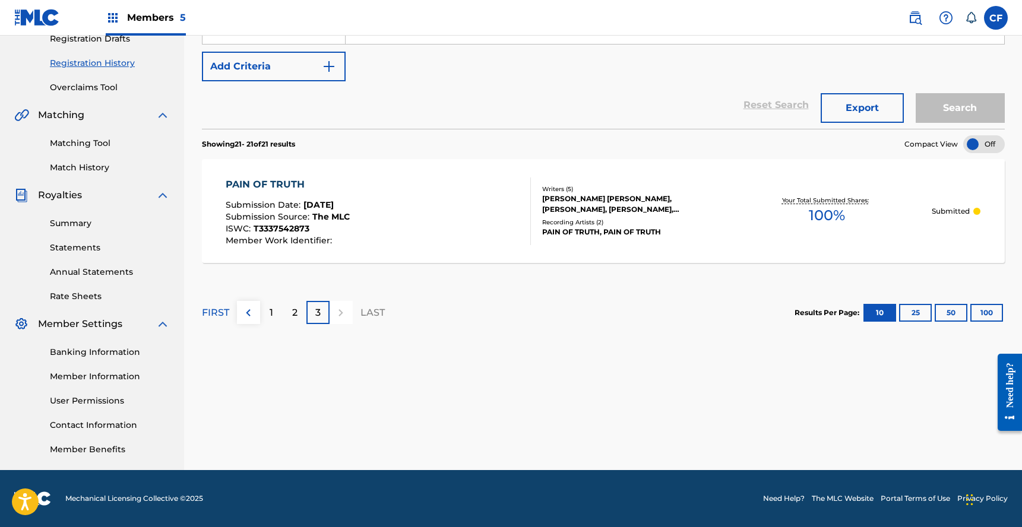
click at [285, 316] on div "2" at bounding box center [294, 312] width 23 height 23
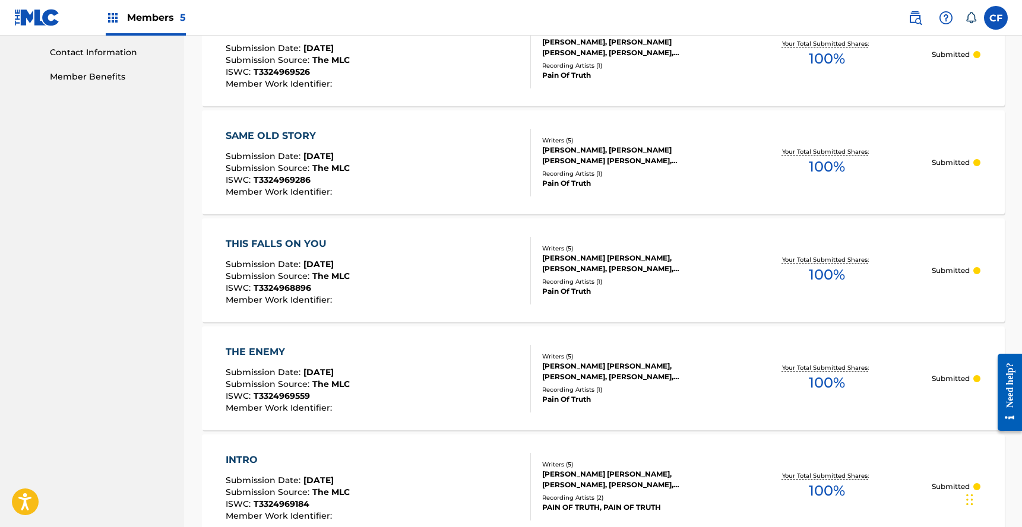
scroll to position [578, 0]
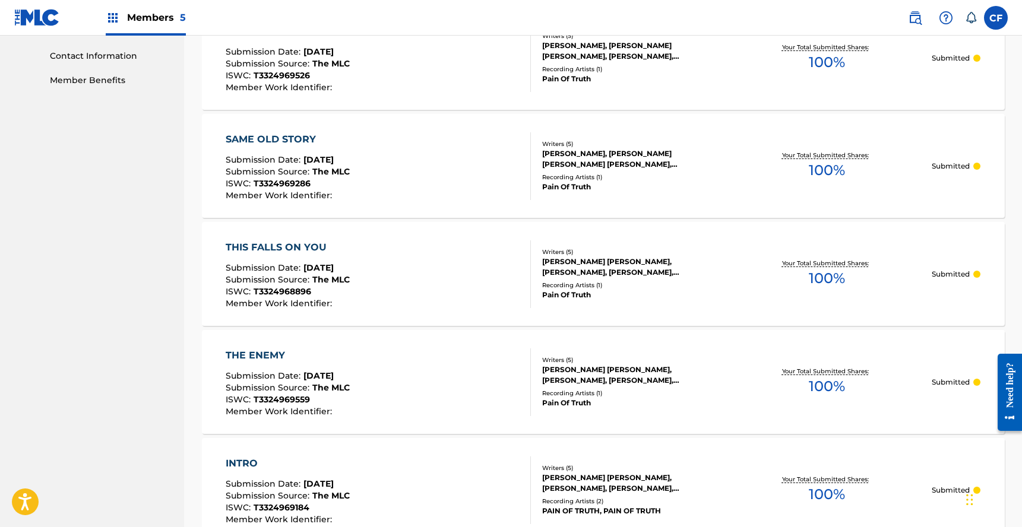
click at [431, 148] on div "SAME OLD STORY Submission Date : [DATE] Submission Source : The MLC ISWC : T332…" at bounding box center [378, 166] width 305 height 68
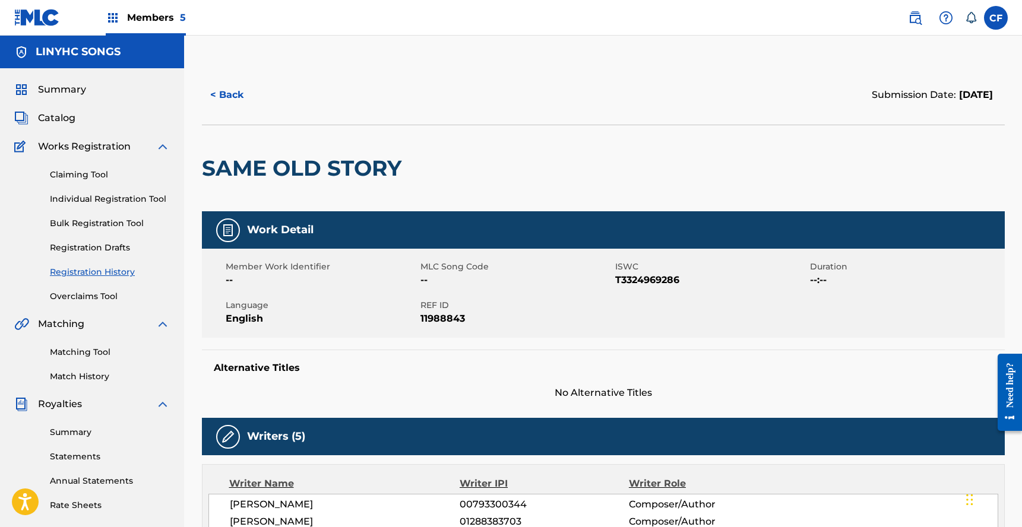
click at [238, 89] on button "< Back" at bounding box center [237, 95] width 71 height 30
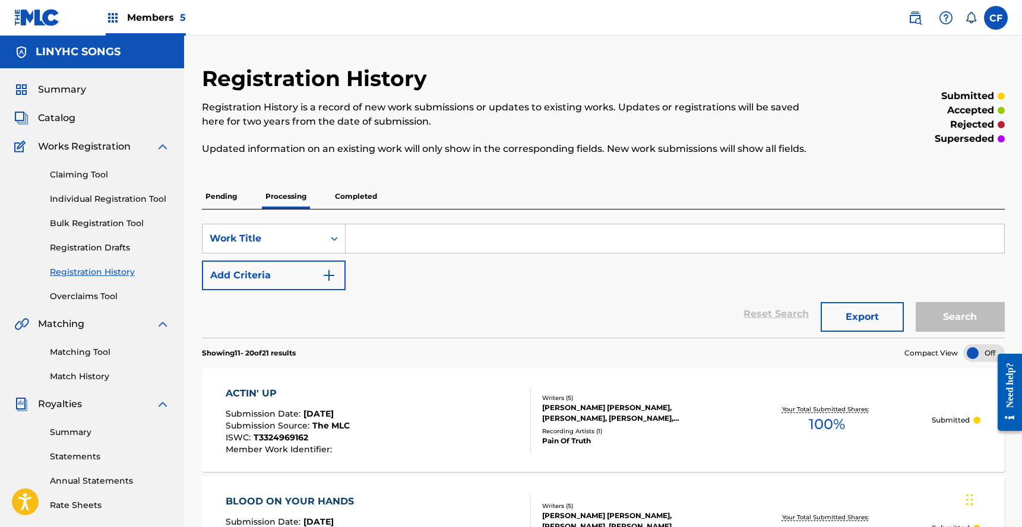
click at [110, 11] on img at bounding box center [113, 18] width 14 height 14
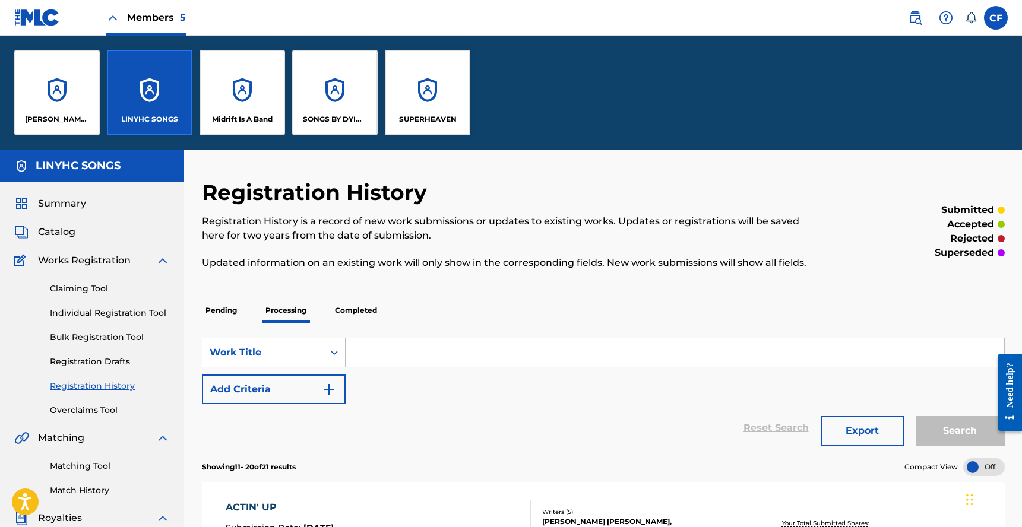
click at [333, 90] on div "SONGS BY DYING WISH" at bounding box center [335, 93] width 86 height 86
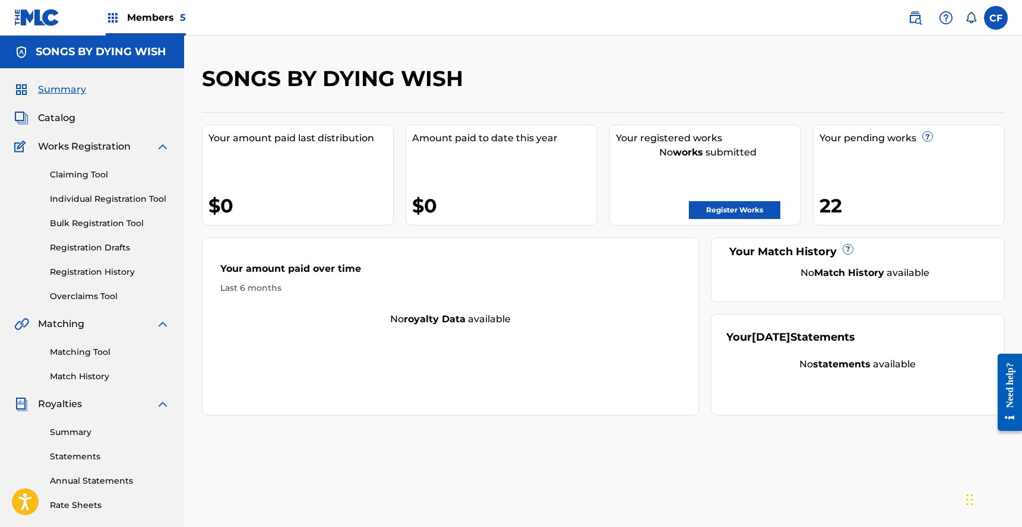
click at [114, 245] on link "Registration Drafts" at bounding box center [110, 248] width 120 height 12
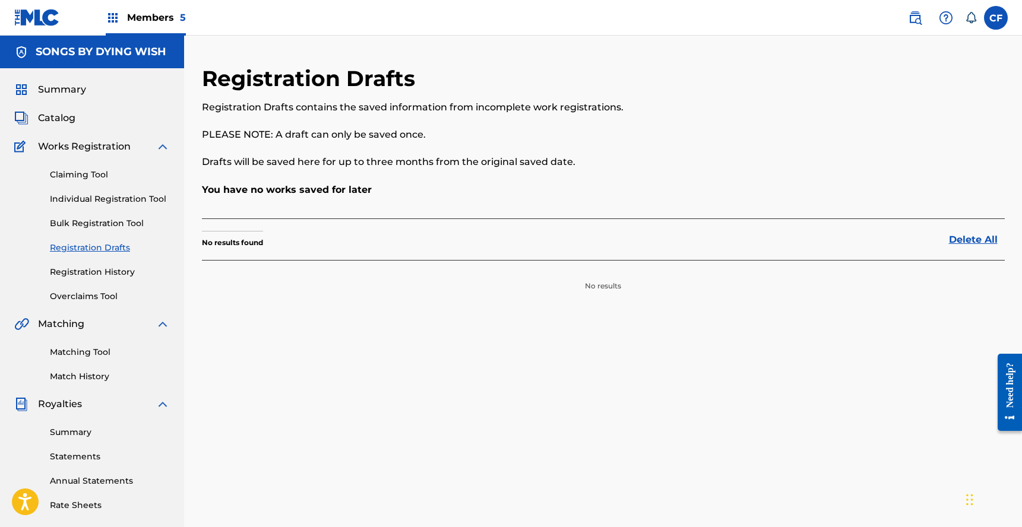
click at [134, 271] on link "Registration History" at bounding box center [110, 272] width 120 height 12
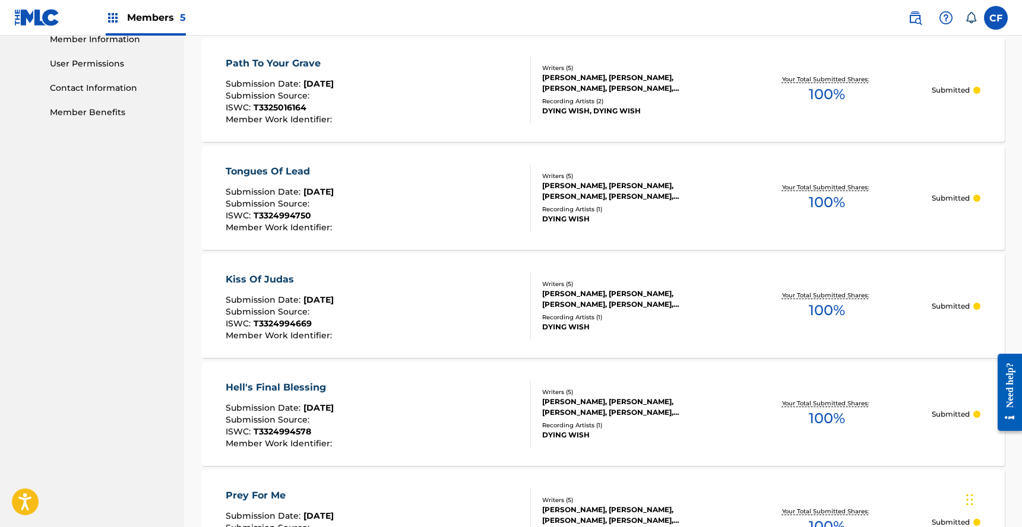
scroll to position [521, 0]
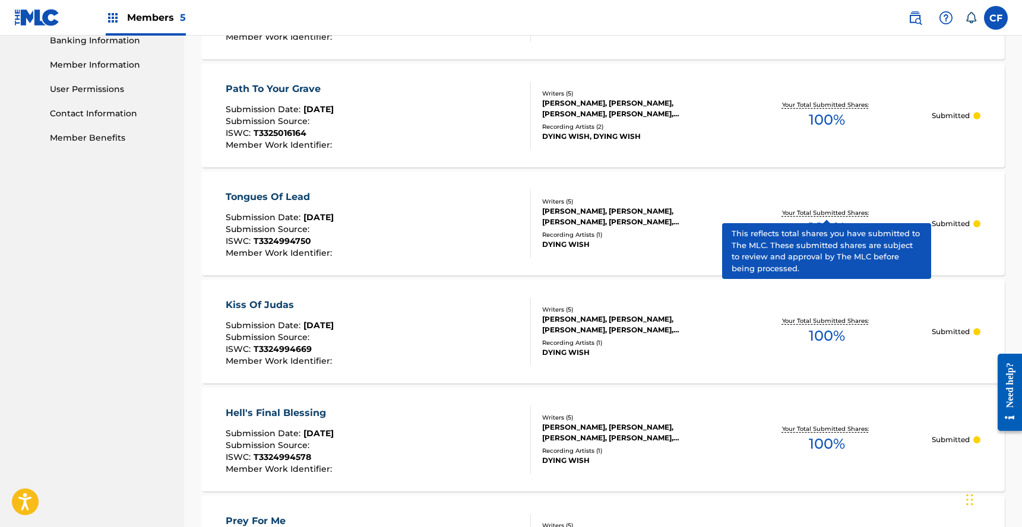
click at [831, 208] on p "Your Total Submitted Shares:" at bounding box center [827, 212] width 90 height 9
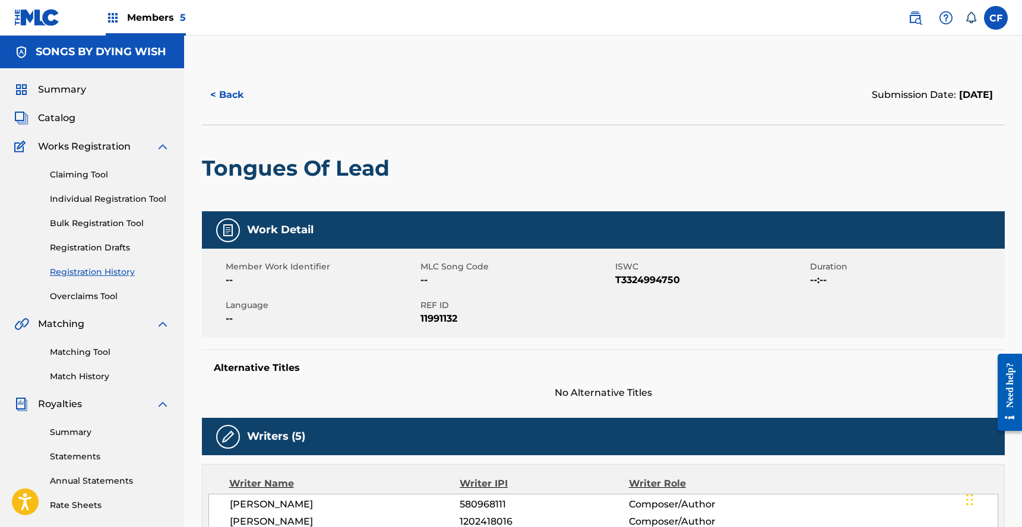
click at [244, 94] on button "< Back" at bounding box center [237, 95] width 71 height 30
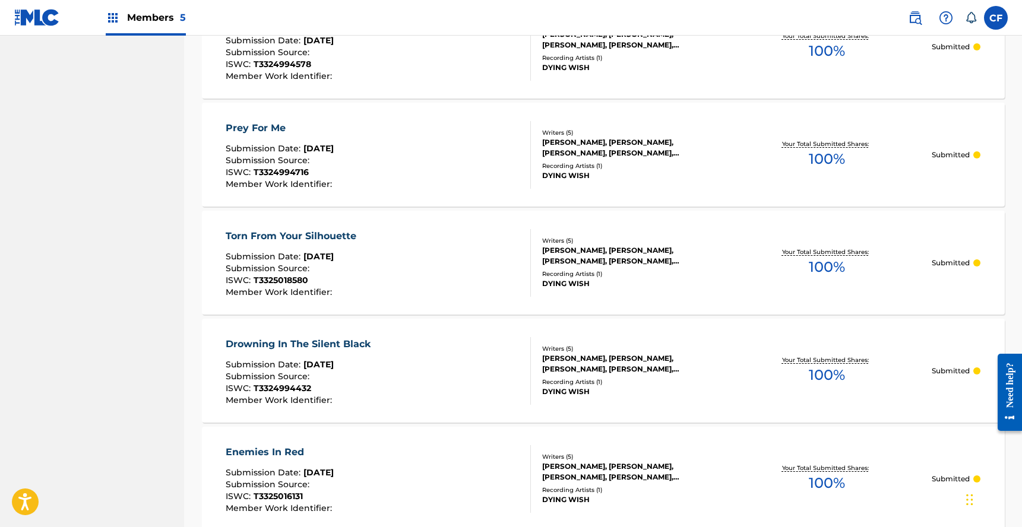
scroll to position [1055, 0]
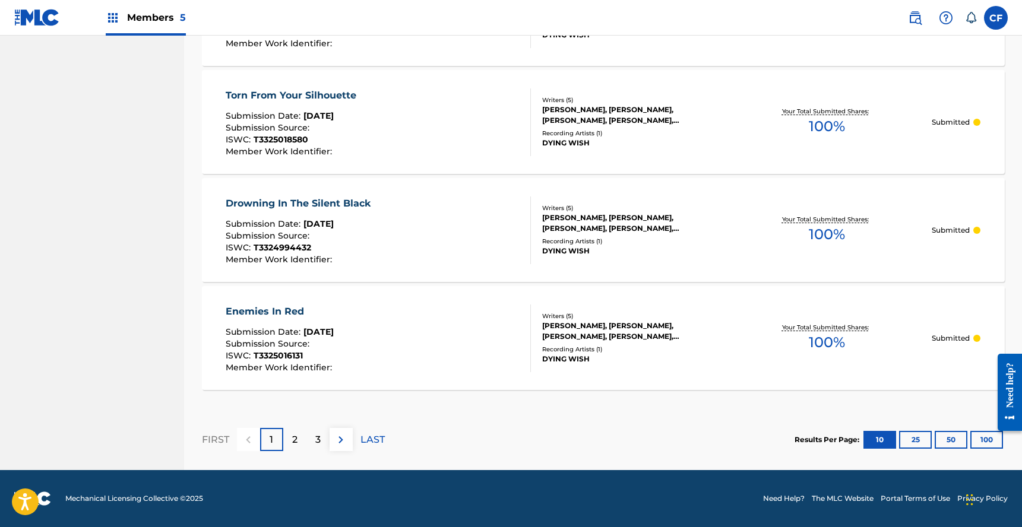
click at [298, 441] on div "2" at bounding box center [294, 439] width 23 height 23
click at [318, 437] on p "3" at bounding box center [317, 440] width 5 height 14
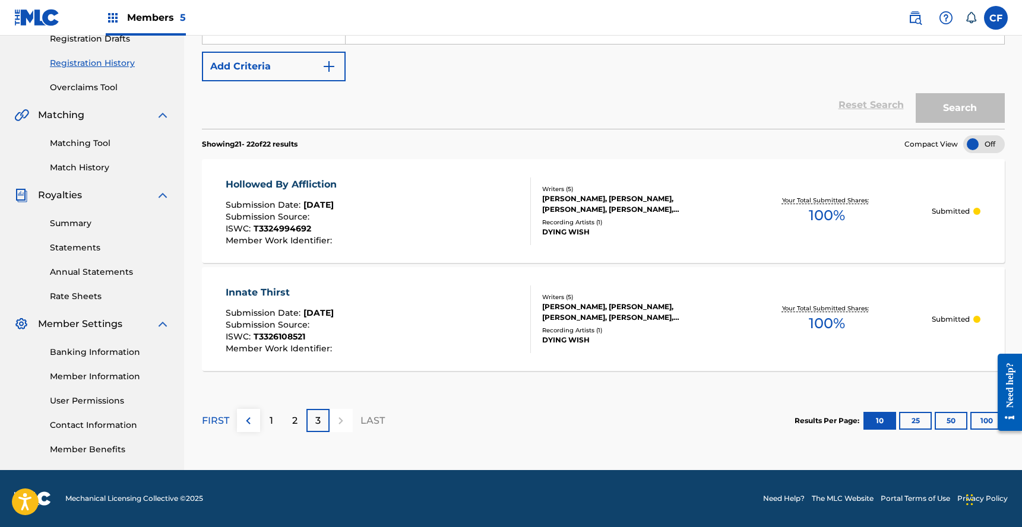
click at [292, 415] on p "2" at bounding box center [294, 421] width 5 height 14
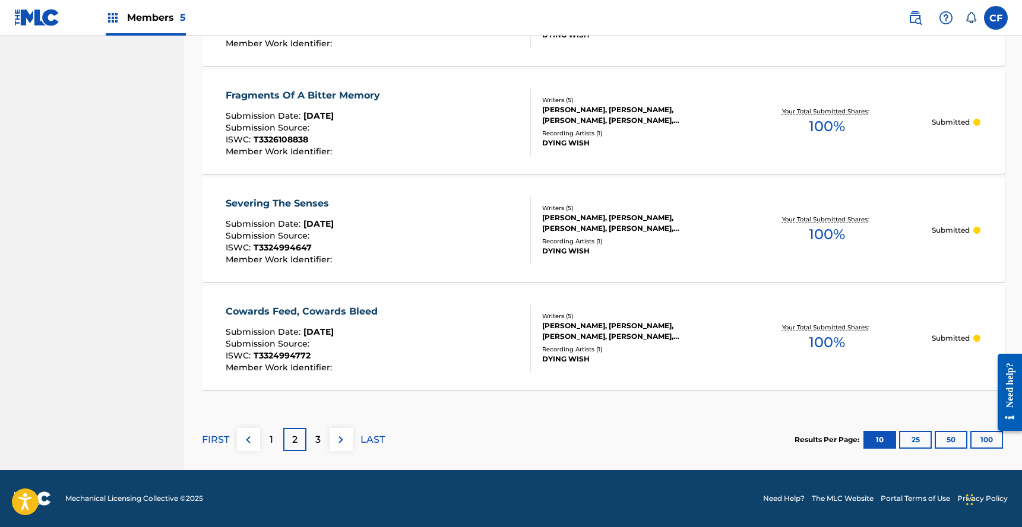
click at [273, 434] on p "1" at bounding box center [272, 440] width 4 height 14
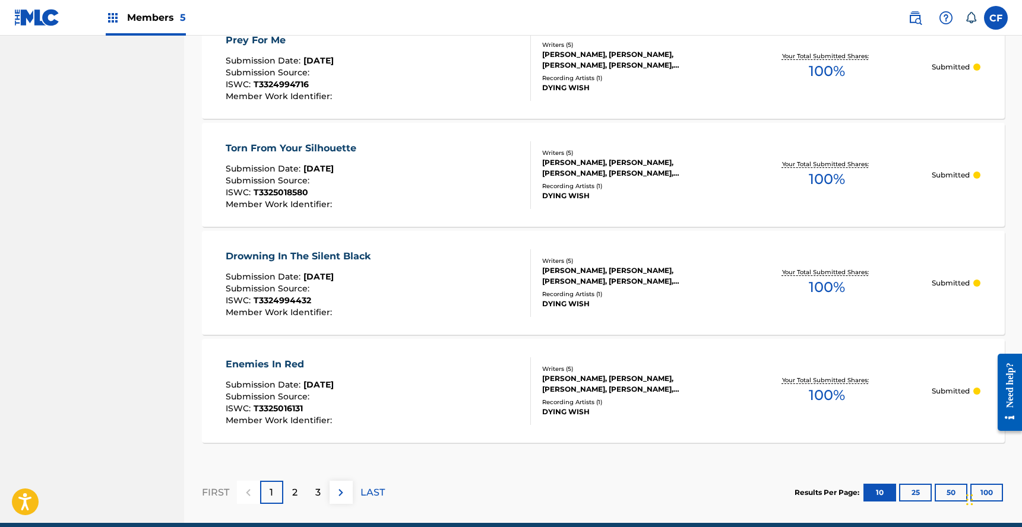
scroll to position [1000, 0]
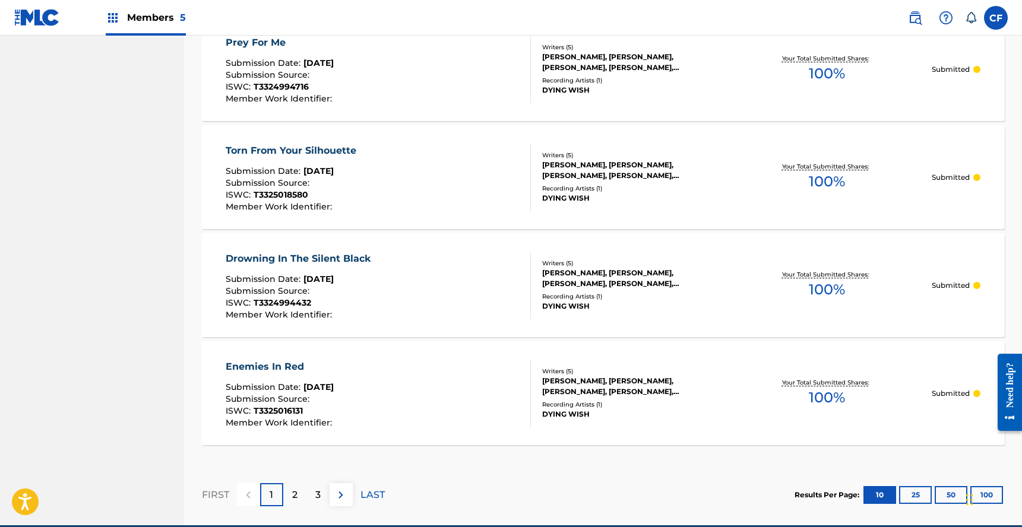
click at [463, 268] on div "Drowning In The Silent Black Submission Date : [DATE] Submission Source : ISWC …" at bounding box center [378, 286] width 305 height 68
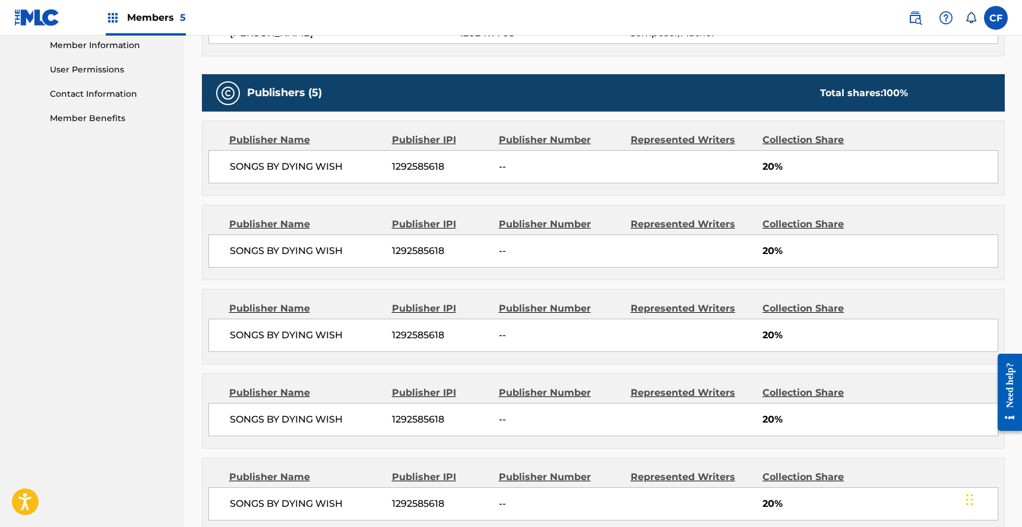
scroll to position [697, 0]
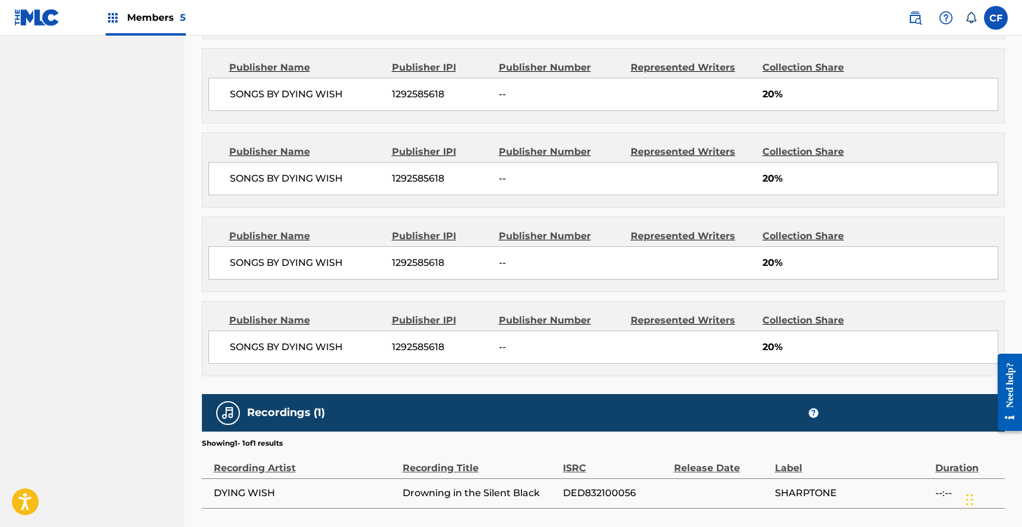
click at [615, 82] on div "SONGS BY DYING WISH 1292585618 -- 20%" at bounding box center [603, 94] width 790 height 33
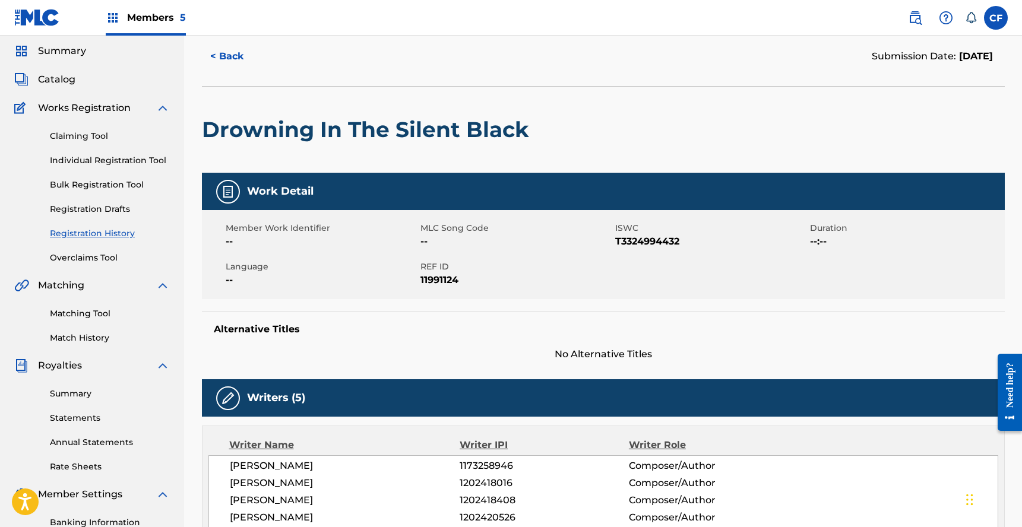
scroll to position [0, 0]
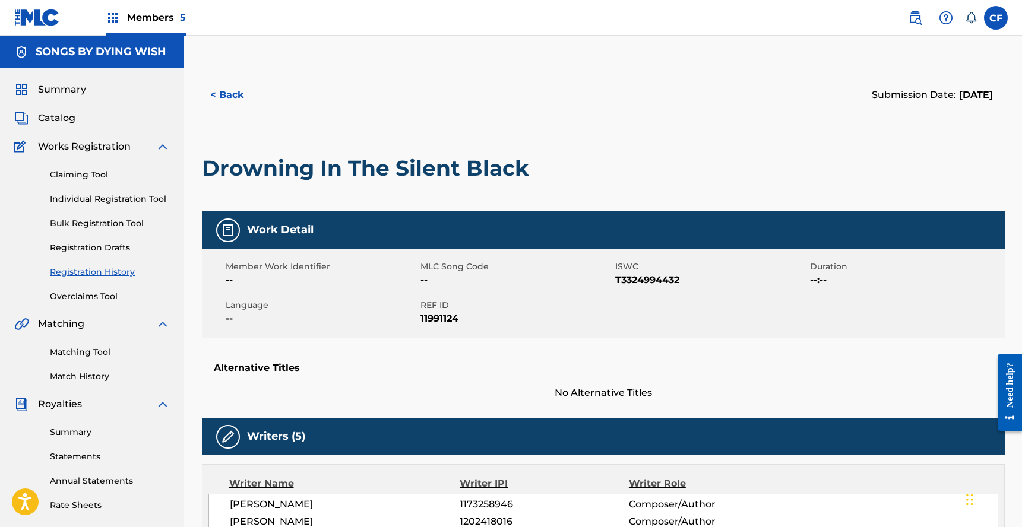
click at [235, 96] on button "< Back" at bounding box center [237, 95] width 71 height 30
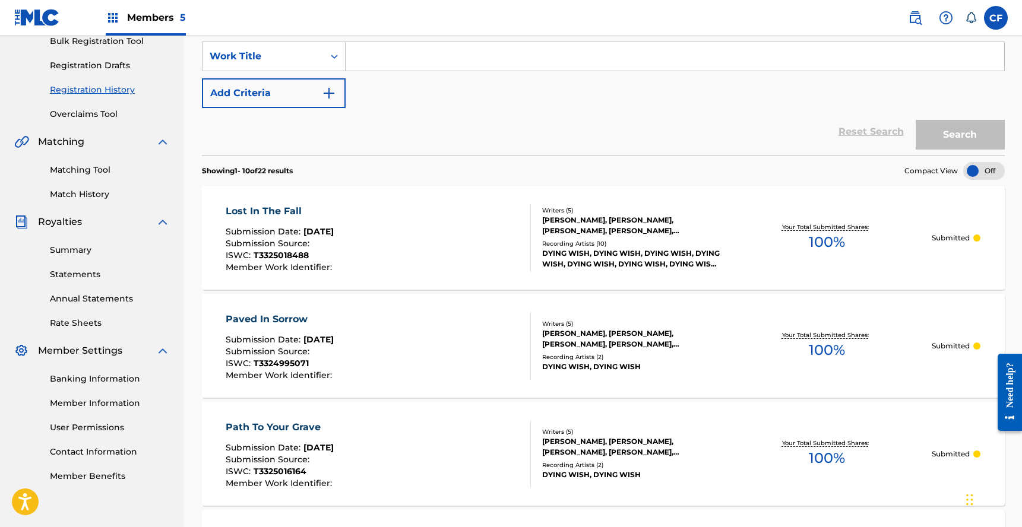
scroll to position [170, 0]
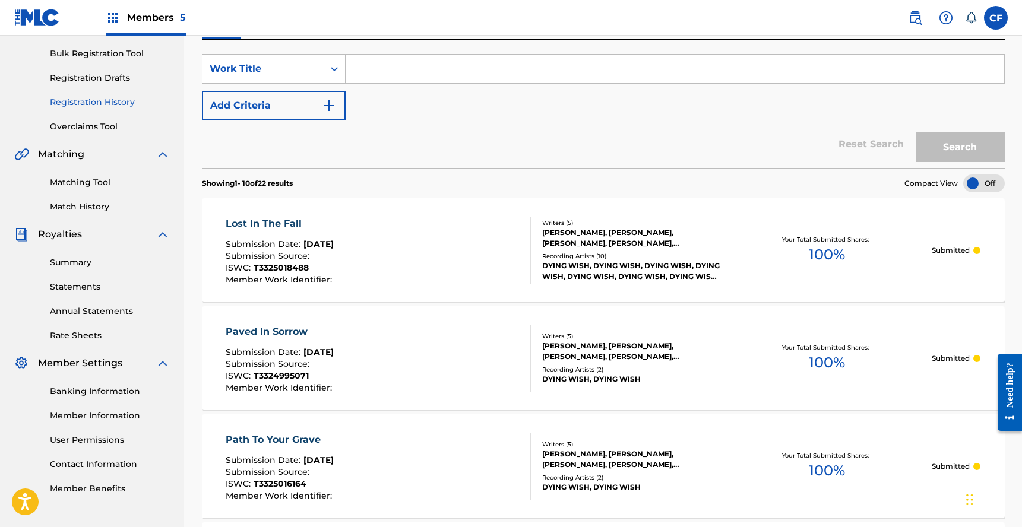
click at [686, 257] on div "Recording Artists ( 10 )" at bounding box center [631, 256] width 179 height 9
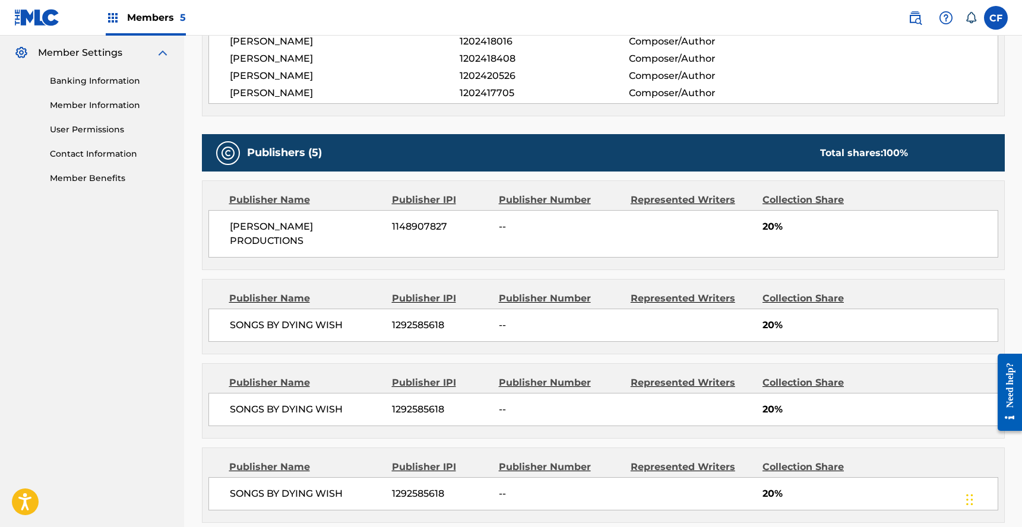
scroll to position [745, 0]
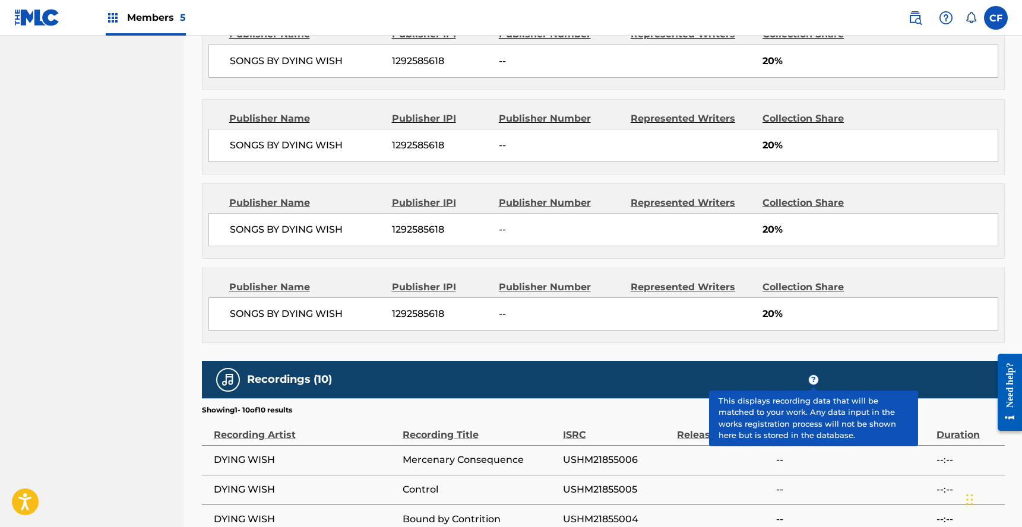
click at [812, 377] on span "?" at bounding box center [814, 380] width 10 height 10
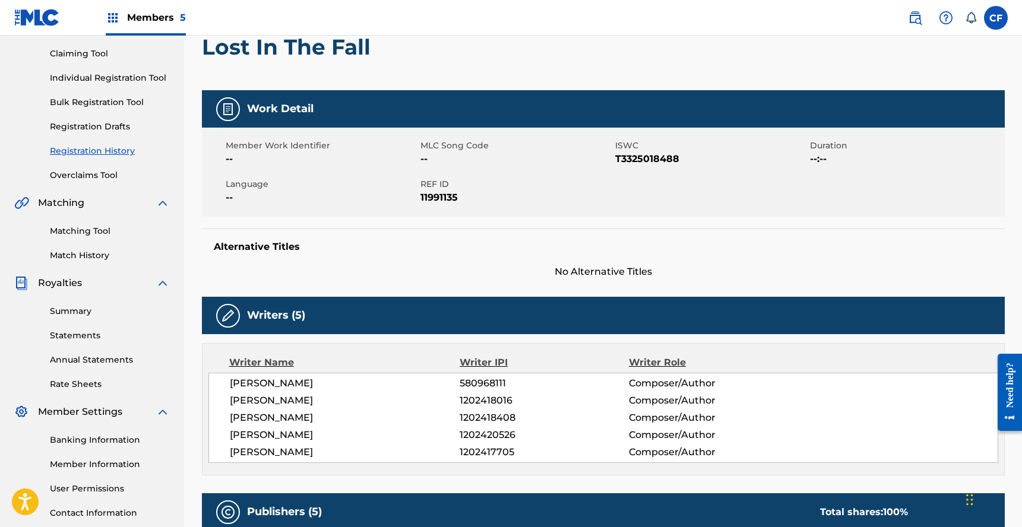
scroll to position [0, 0]
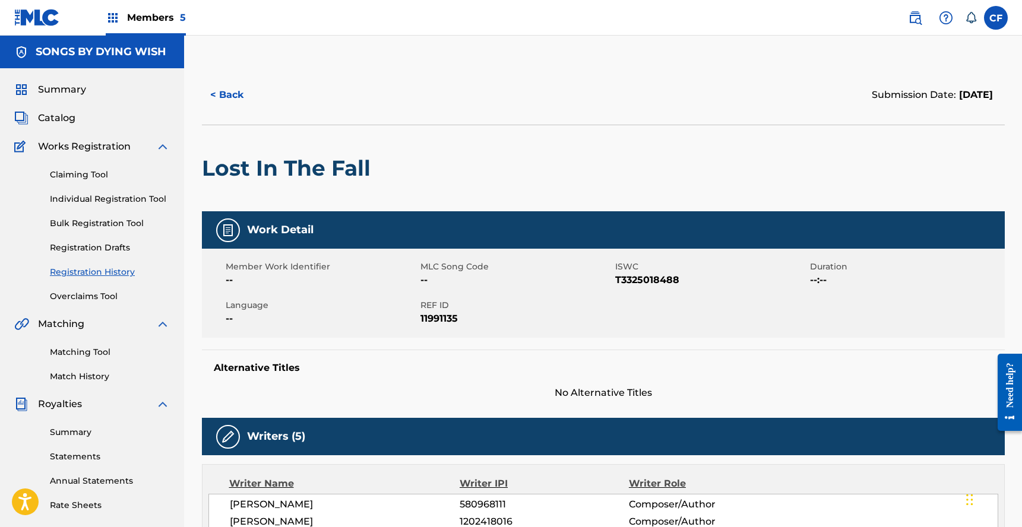
click at [74, 97] on div "Summary Catalog Works Registration Claiming Tool Individual Registration Tool B…" at bounding box center [92, 373] width 184 height 611
click at [78, 87] on span "Summary" at bounding box center [62, 90] width 48 height 14
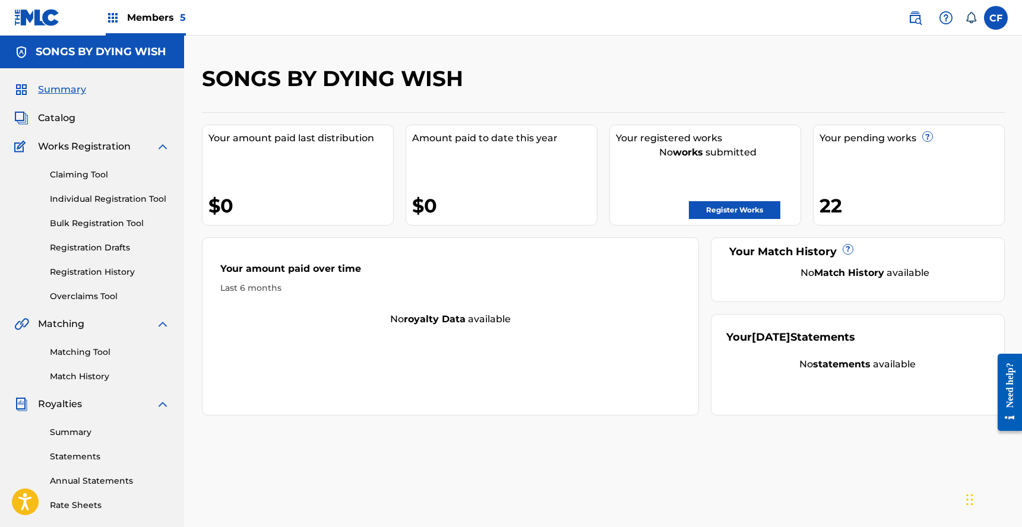
click at [109, 295] on link "Overclaims Tool" at bounding box center [110, 296] width 120 height 12
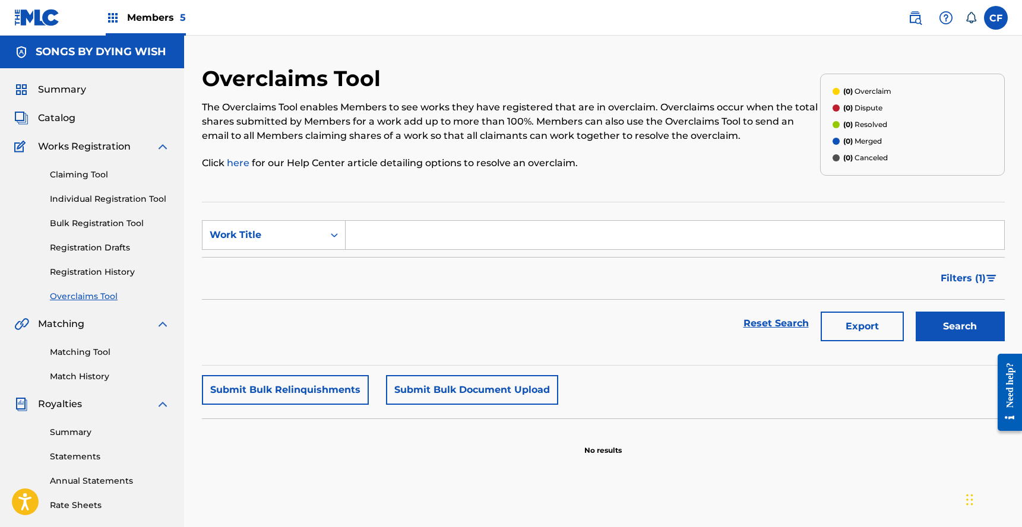
click at [120, 276] on link "Registration History" at bounding box center [110, 272] width 120 height 12
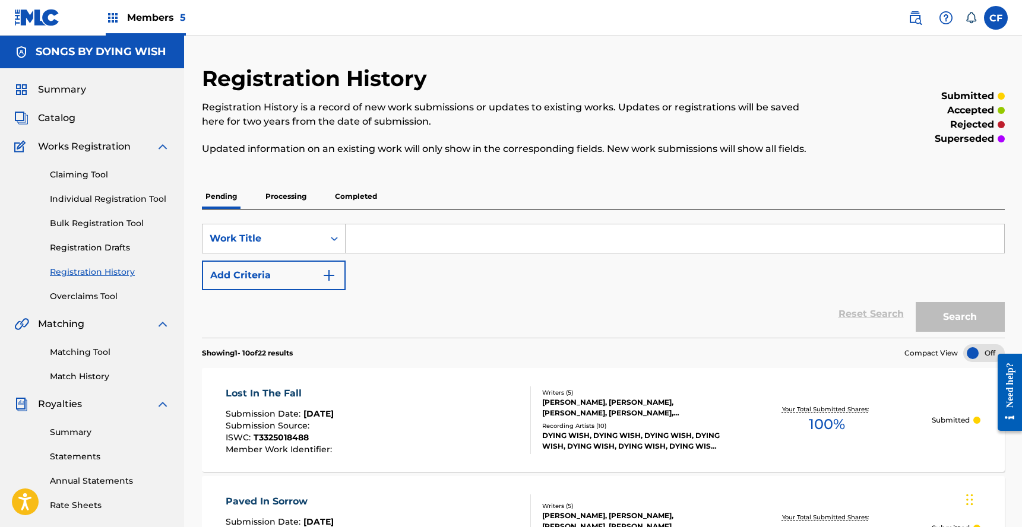
click at [93, 293] on link "Overclaims Tool" at bounding box center [110, 296] width 120 height 12
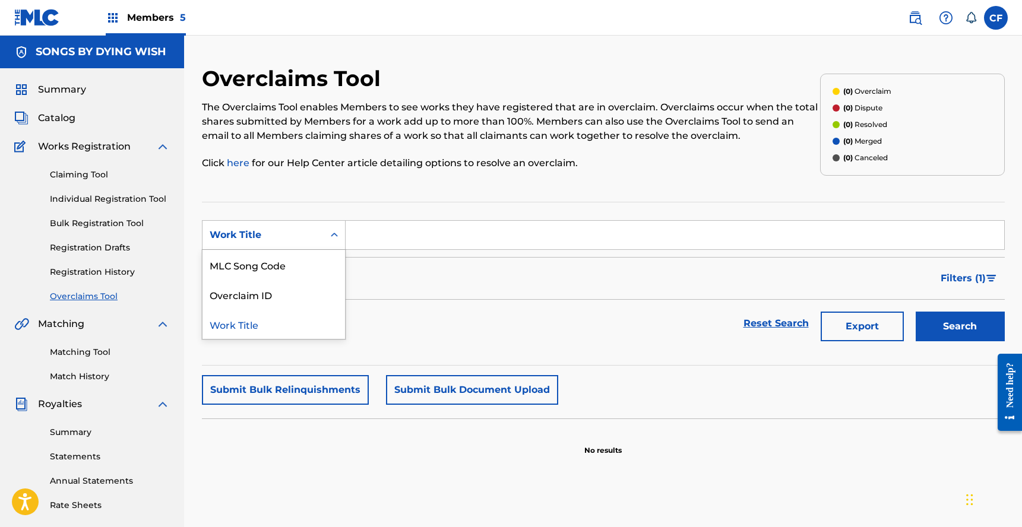
click at [308, 242] on div "Work Title" at bounding box center [263, 235] width 121 height 23
click at [568, 340] on div "Reset Search Export Search" at bounding box center [603, 324] width 803 height 48
click at [492, 119] on p "The Overclaims Tool enables Members to see works they have registered that are …" at bounding box center [511, 121] width 618 height 43
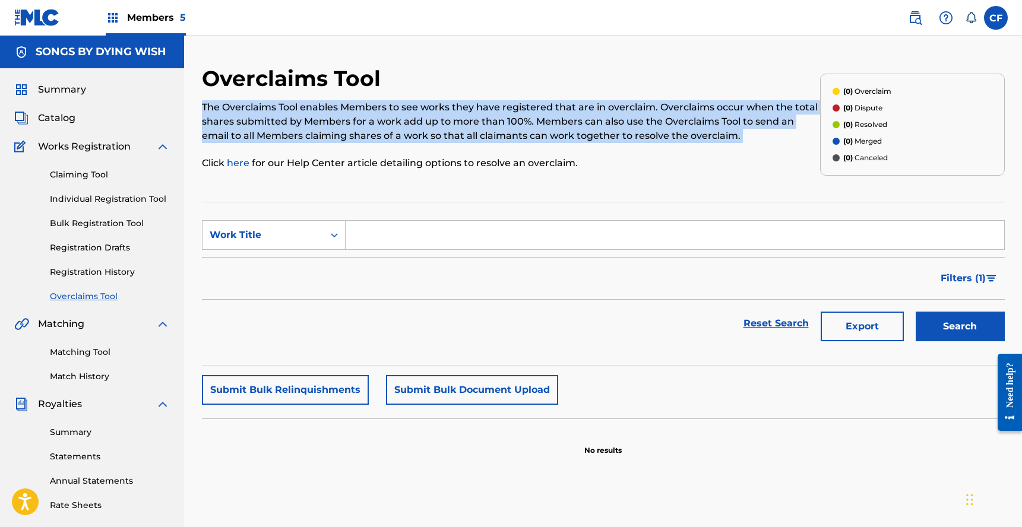
click at [492, 119] on p "The Overclaims Tool enables Members to see works they have registered that are …" at bounding box center [511, 121] width 618 height 43
click at [541, 111] on p "The Overclaims Tool enables Members to see works they have registered that are …" at bounding box center [511, 121] width 618 height 43
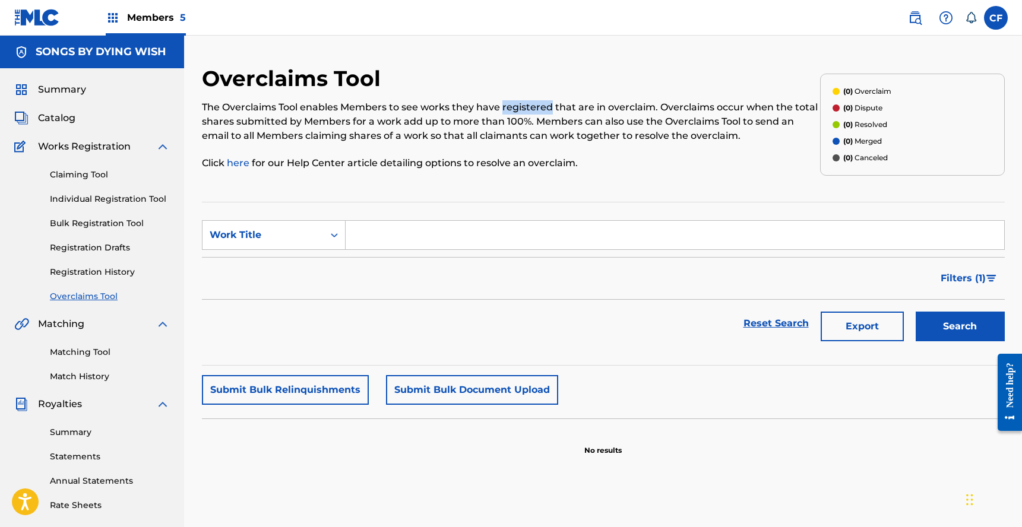
click at [541, 111] on p "The Overclaims Tool enables Members to see works they have registered that are …" at bounding box center [511, 121] width 618 height 43
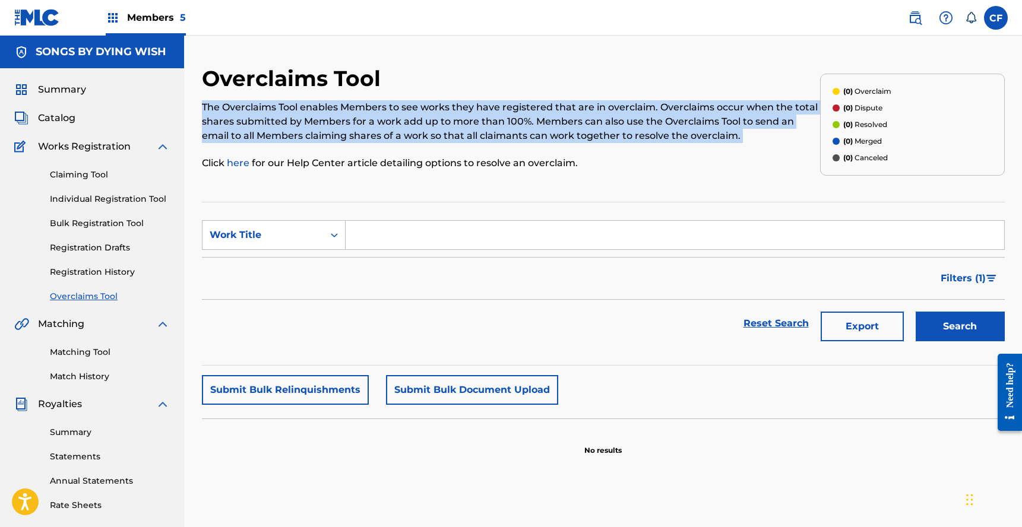
click at [541, 111] on p "The Overclaims Tool enables Members to see works they have registered that are …" at bounding box center [511, 121] width 618 height 43
click at [555, 111] on p "The Overclaims Tool enables Members to see works they have registered that are …" at bounding box center [511, 121] width 618 height 43
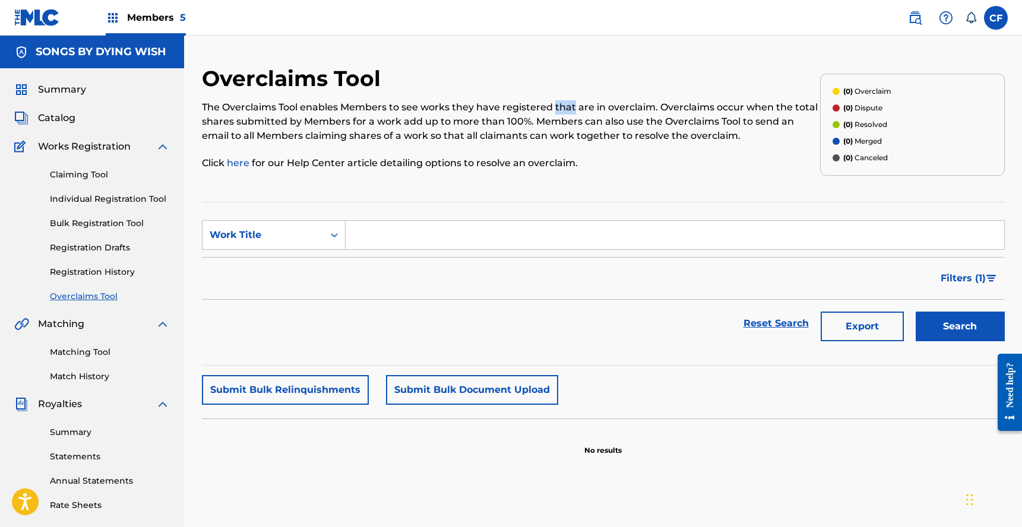
click at [555, 111] on p "The Overclaims Tool enables Members to see works they have registered that are …" at bounding box center [511, 121] width 618 height 43
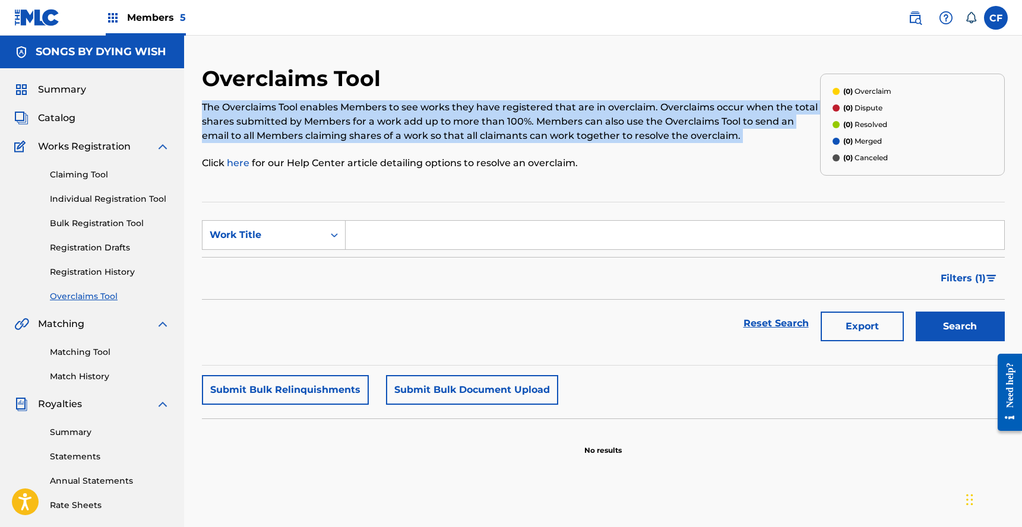
click at [555, 111] on p "The Overclaims Tool enables Members to see works they have registered that are …" at bounding box center [511, 121] width 618 height 43
click at [580, 111] on p "The Overclaims Tool enables Members to see works they have registered that are …" at bounding box center [511, 121] width 618 height 43
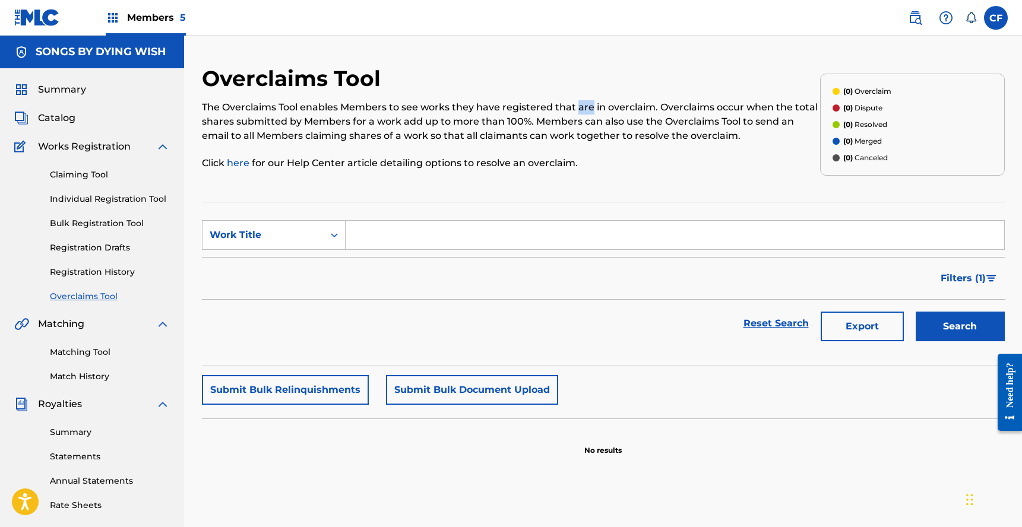
click at [580, 111] on p "The Overclaims Tool enables Members to see works they have registered that are …" at bounding box center [511, 121] width 618 height 43
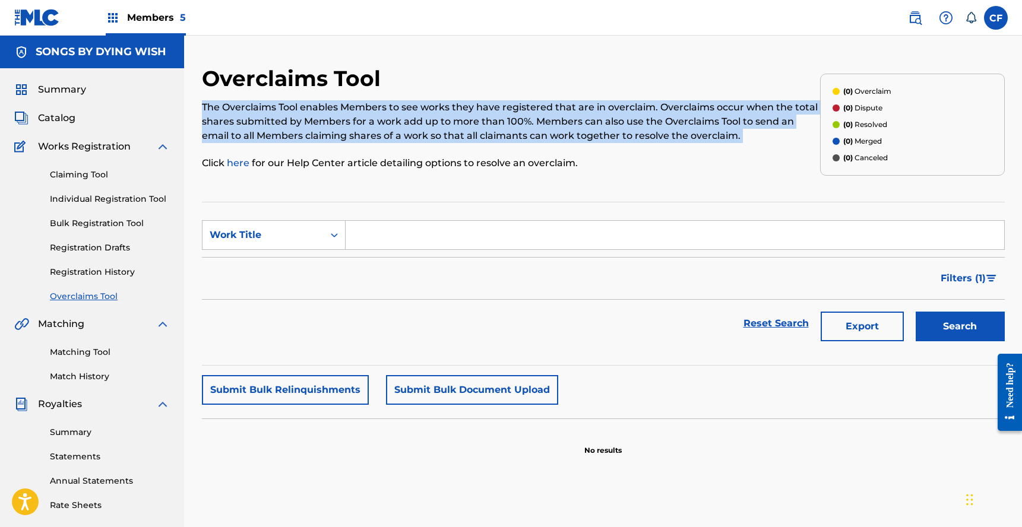
click at [580, 111] on p "The Overclaims Tool enables Members to see works they have registered that are …" at bounding box center [511, 121] width 618 height 43
click at [625, 111] on p "The Overclaims Tool enables Members to see works they have registered that are …" at bounding box center [511, 121] width 618 height 43
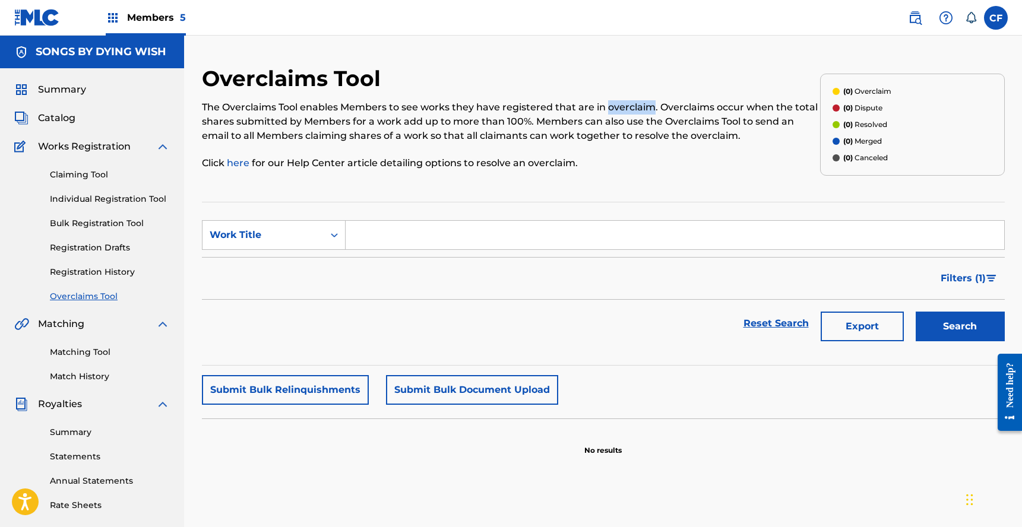
click at [625, 111] on p "The Overclaims Tool enables Members to see works they have registered that are …" at bounding box center [511, 121] width 618 height 43
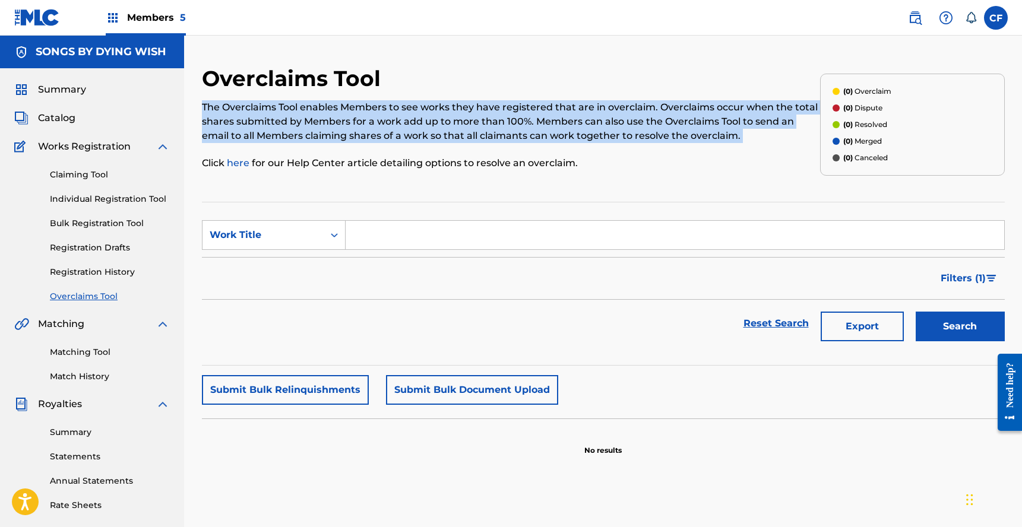
click at [625, 111] on p "The Overclaims Tool enables Members to see works they have registered that are …" at bounding box center [511, 121] width 618 height 43
click at [575, 140] on p "The Overclaims Tool enables Members to see works they have registered that are …" at bounding box center [511, 121] width 618 height 43
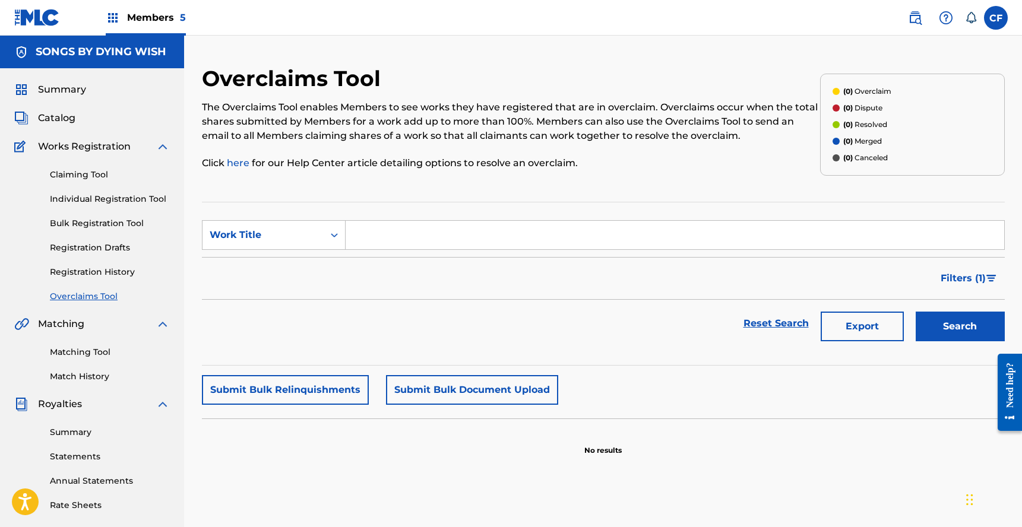
click at [472, 381] on button "Submit Bulk Document Upload" at bounding box center [472, 390] width 172 height 30
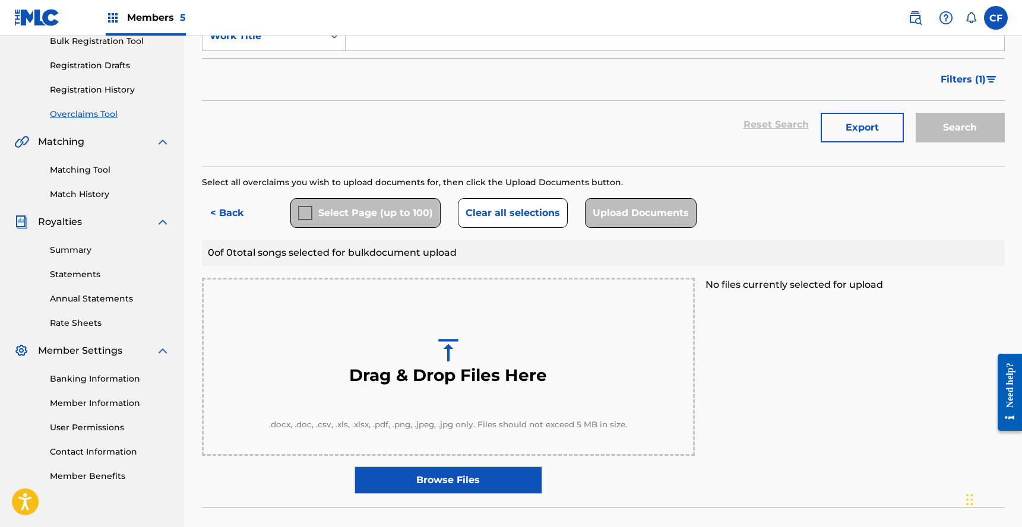
scroll to position [222, 0]
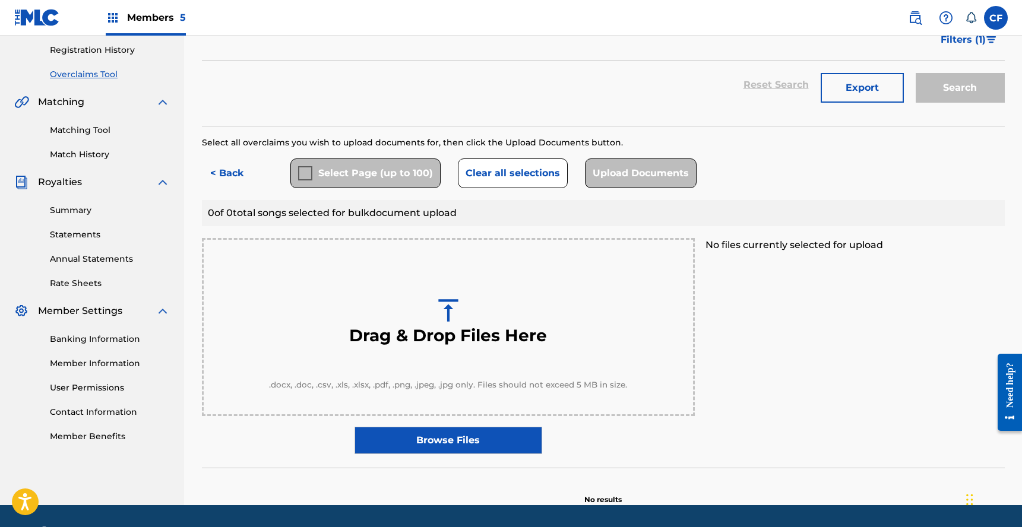
click at [436, 353] on div "Drag & Drop Files Here" at bounding box center [448, 321] width 442 height 115
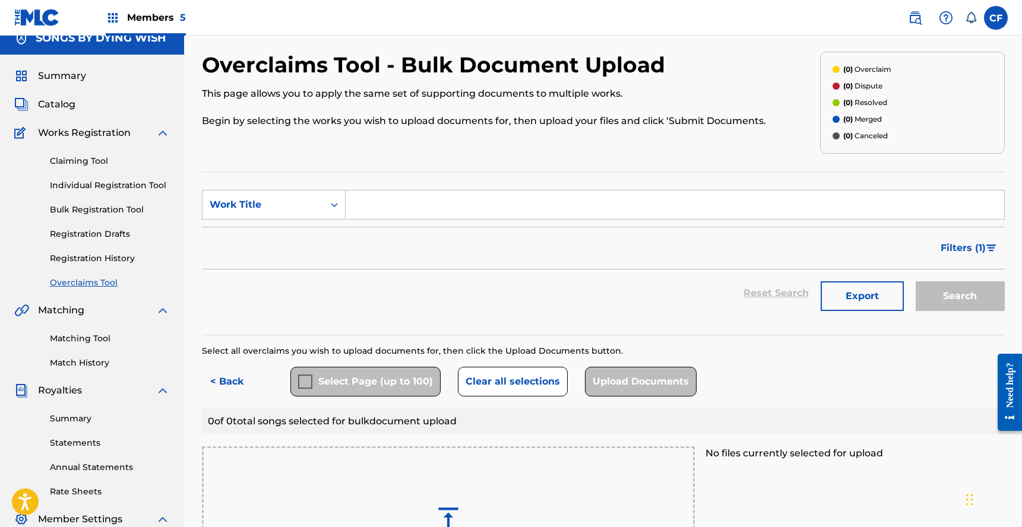
scroll to position [0, 0]
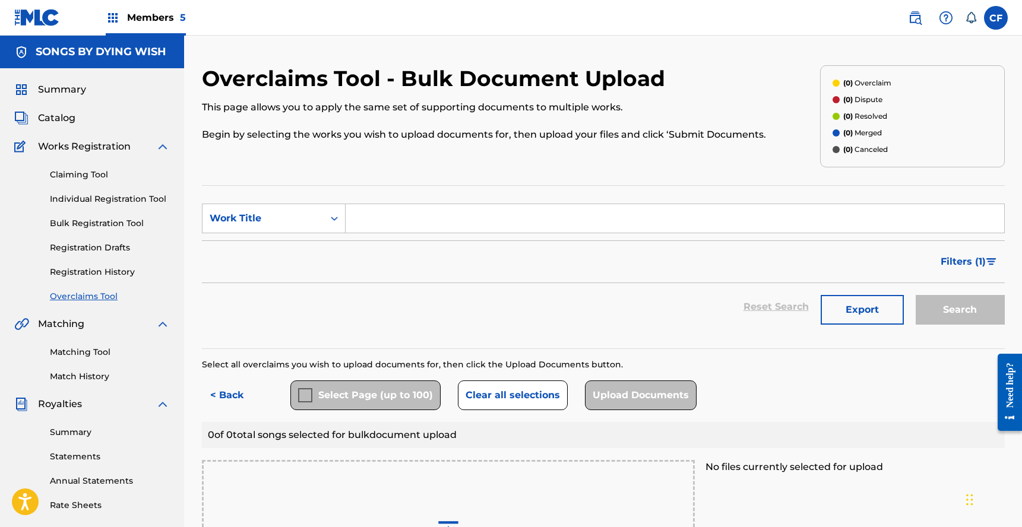
click at [249, 383] on button "< Back" at bounding box center [237, 396] width 71 height 30
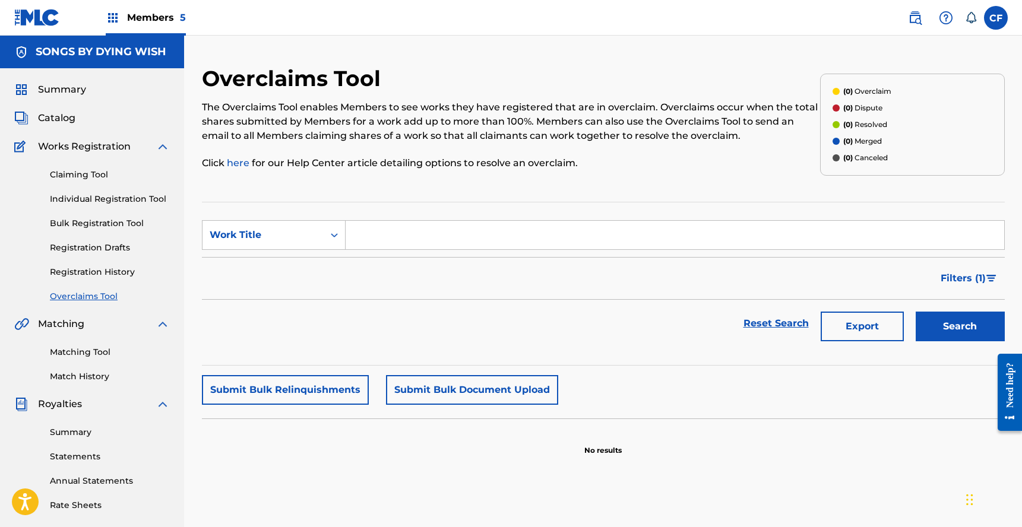
click at [35, 23] on img at bounding box center [37, 17] width 46 height 17
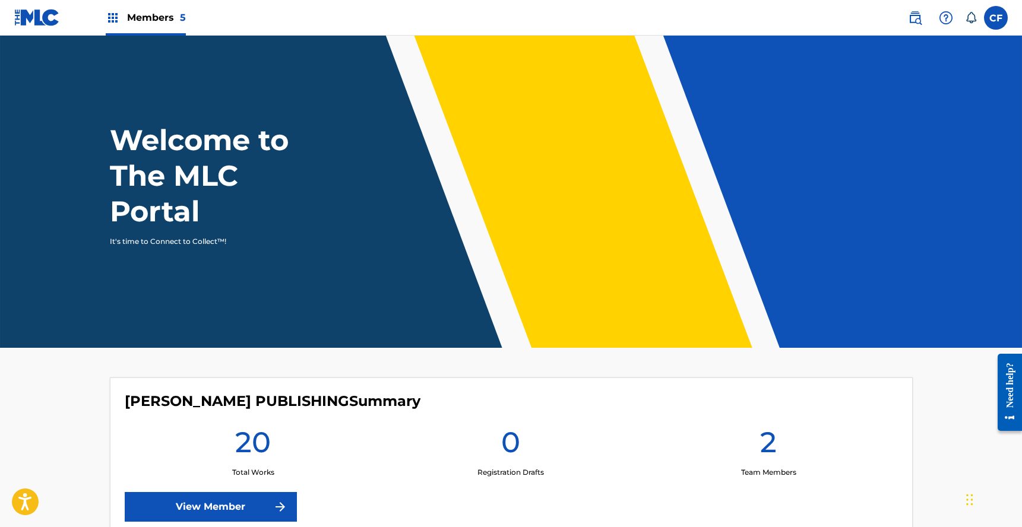
click at [1001, 23] on label at bounding box center [996, 18] width 24 height 24
click at [996, 18] on input "CF [PERSON_NAME] [PERSON_NAME][EMAIL_ADDRESS][DOMAIN_NAME] Notification Prefere…" at bounding box center [996, 18] width 0 height 0
